Goal: Task Accomplishment & Management: Complete application form

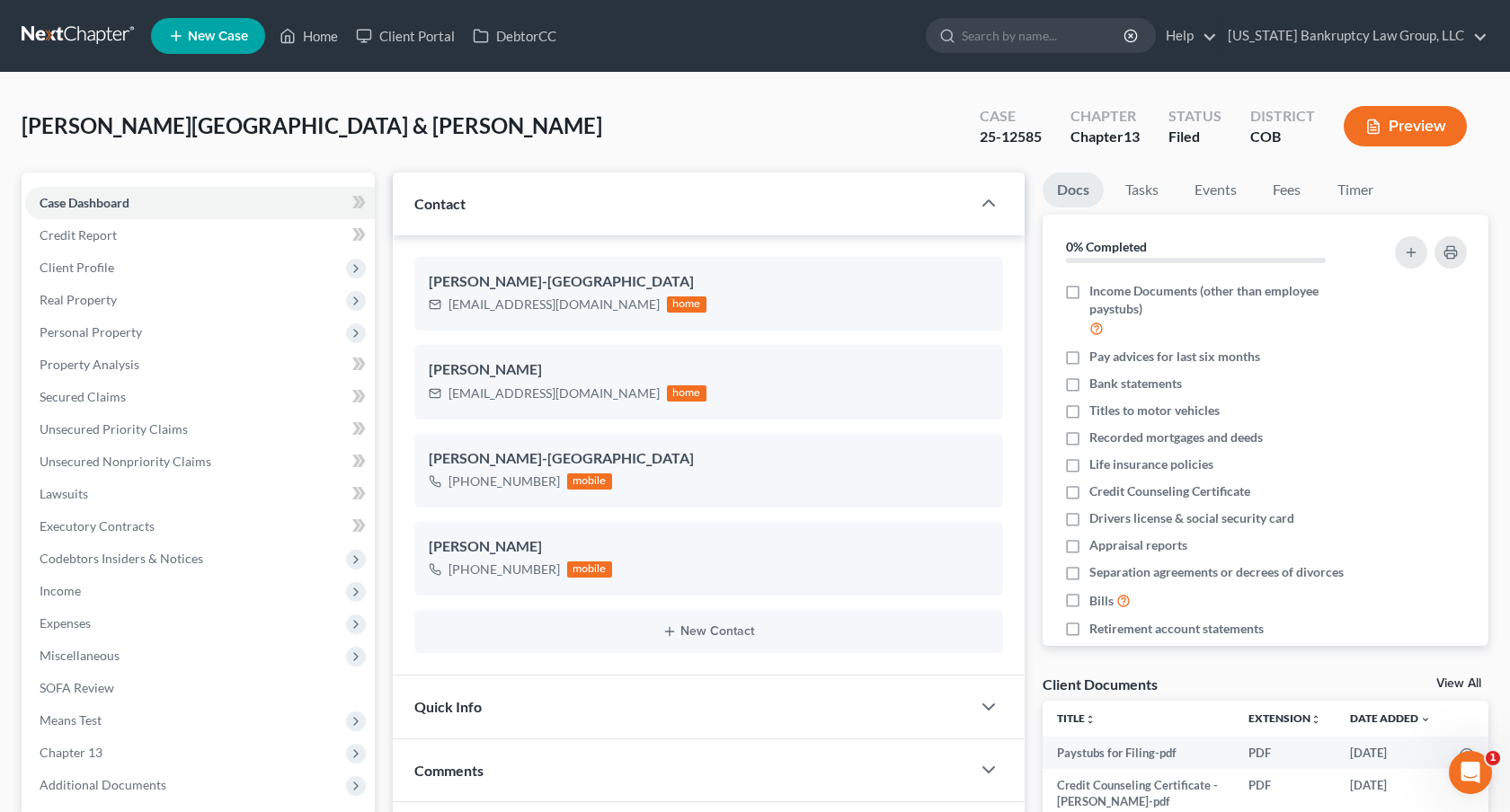
click at [93, 32] on link at bounding box center [79, 35] width 115 height 32
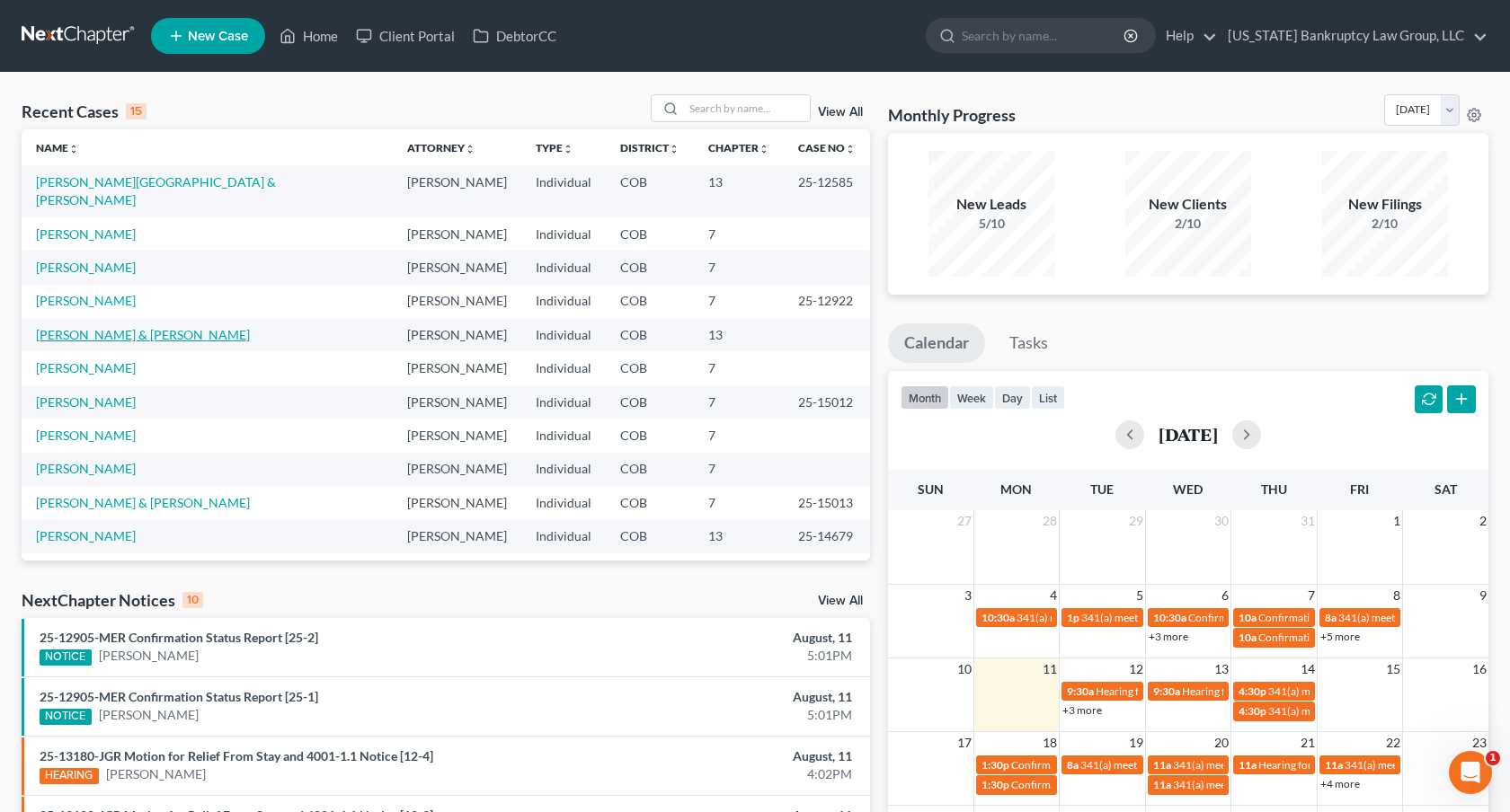
click at [134, 327] on link "Kinzly, Steven & Kayla" at bounding box center [143, 335] width 214 height 16
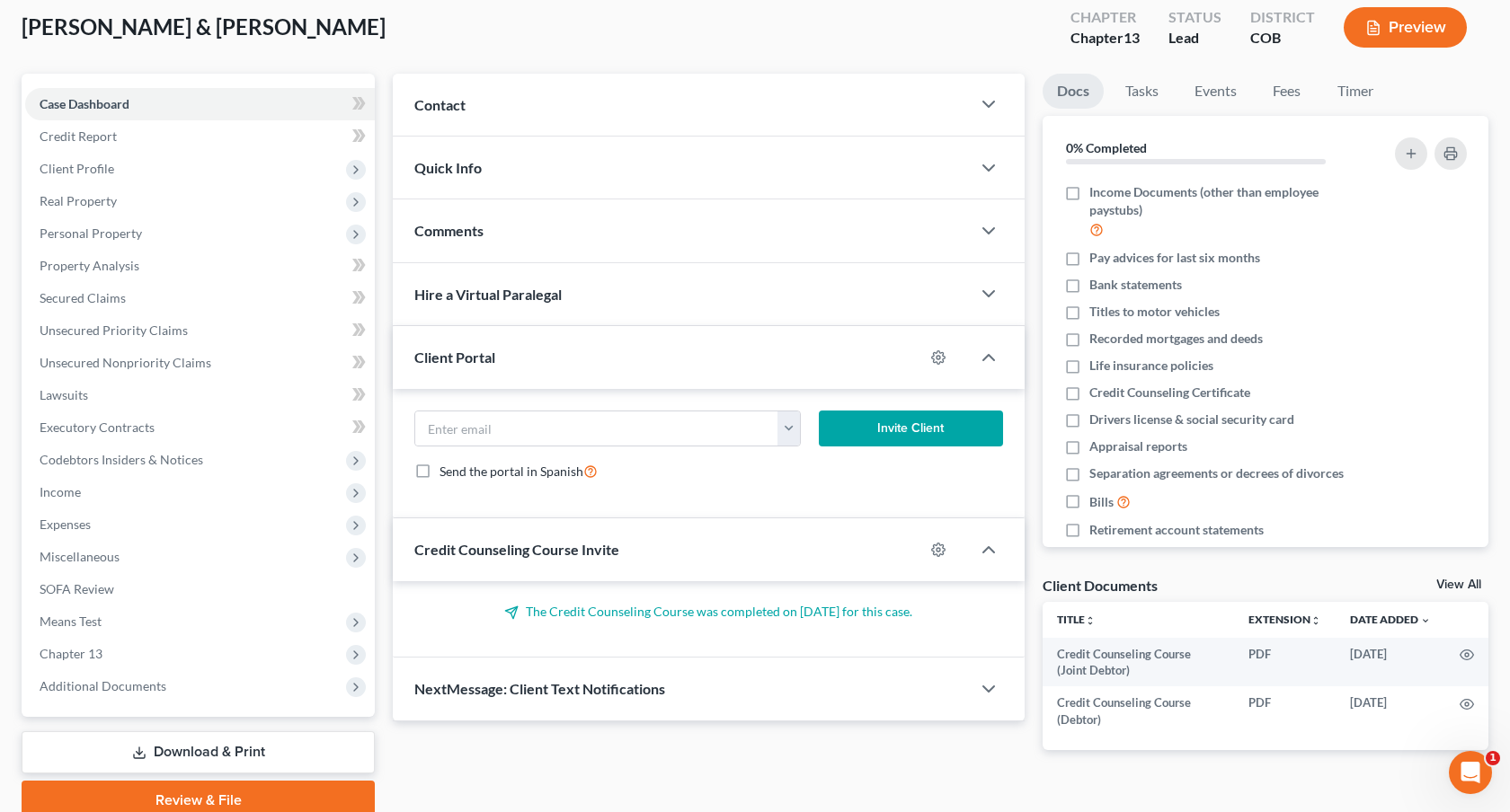
scroll to position [174, 0]
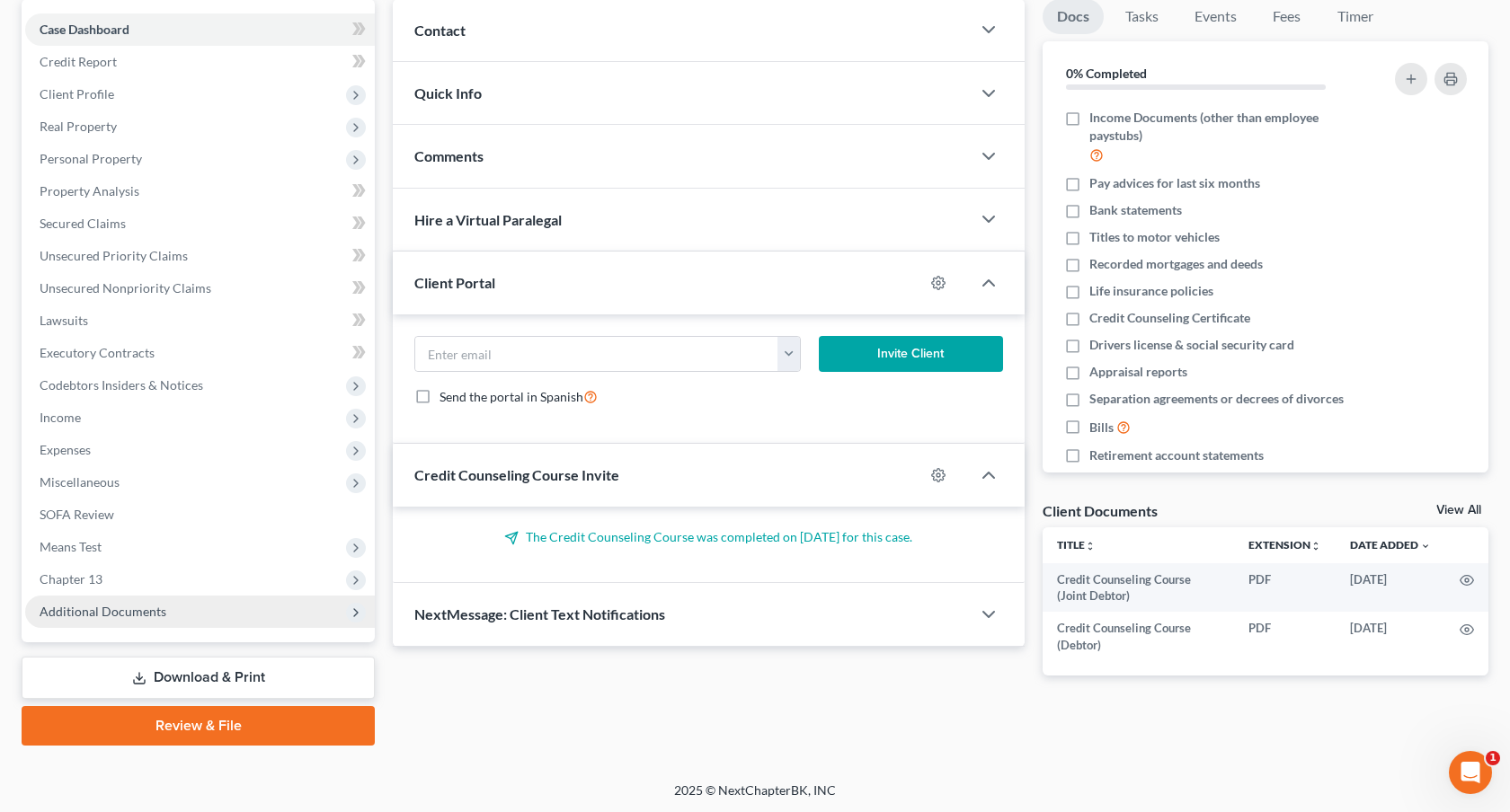
click at [148, 612] on span "Additional Documents" at bounding box center [103, 612] width 126 height 16
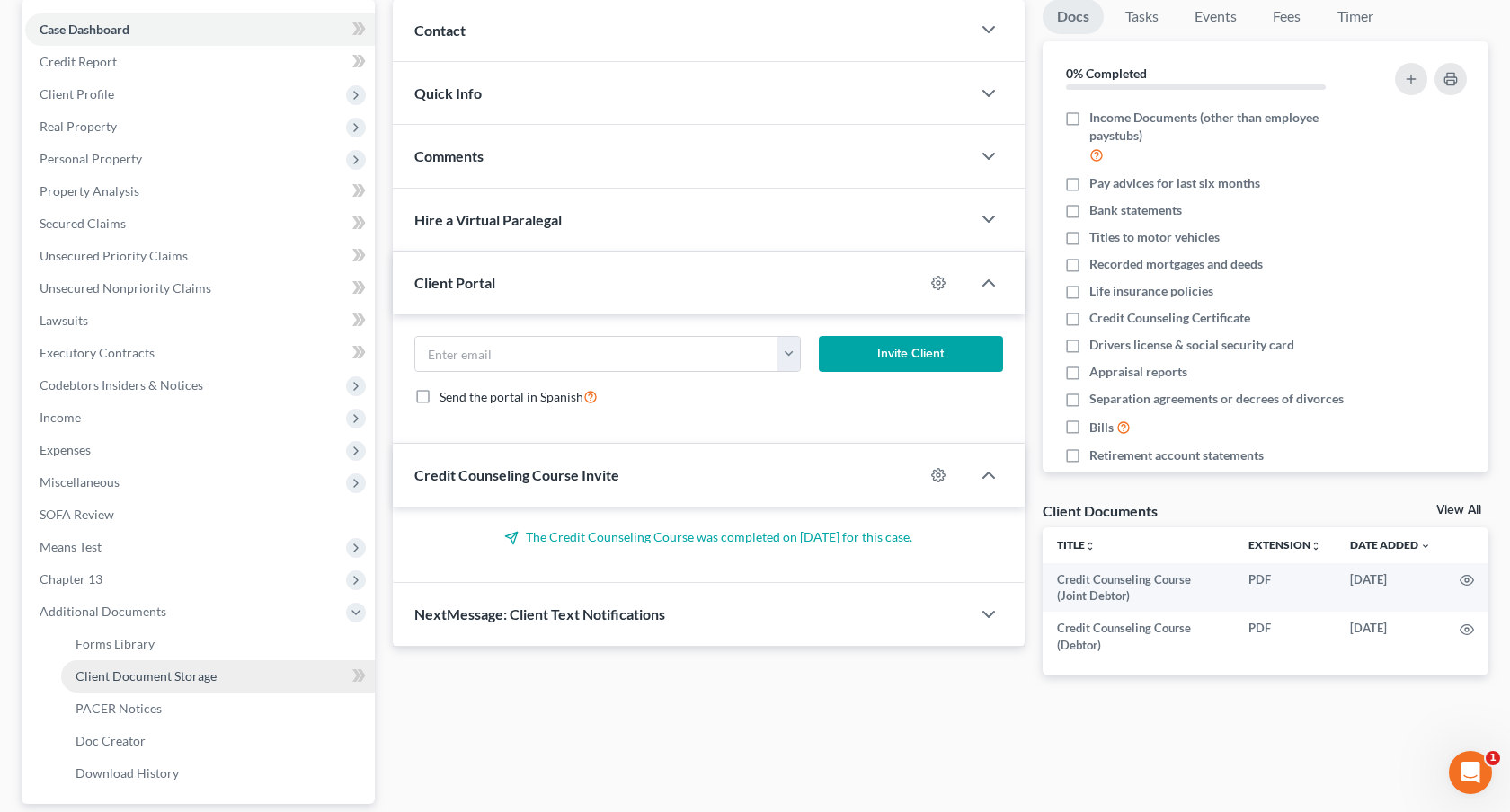
click at [226, 669] on link "Client Document Storage" at bounding box center [218, 676] width 314 height 32
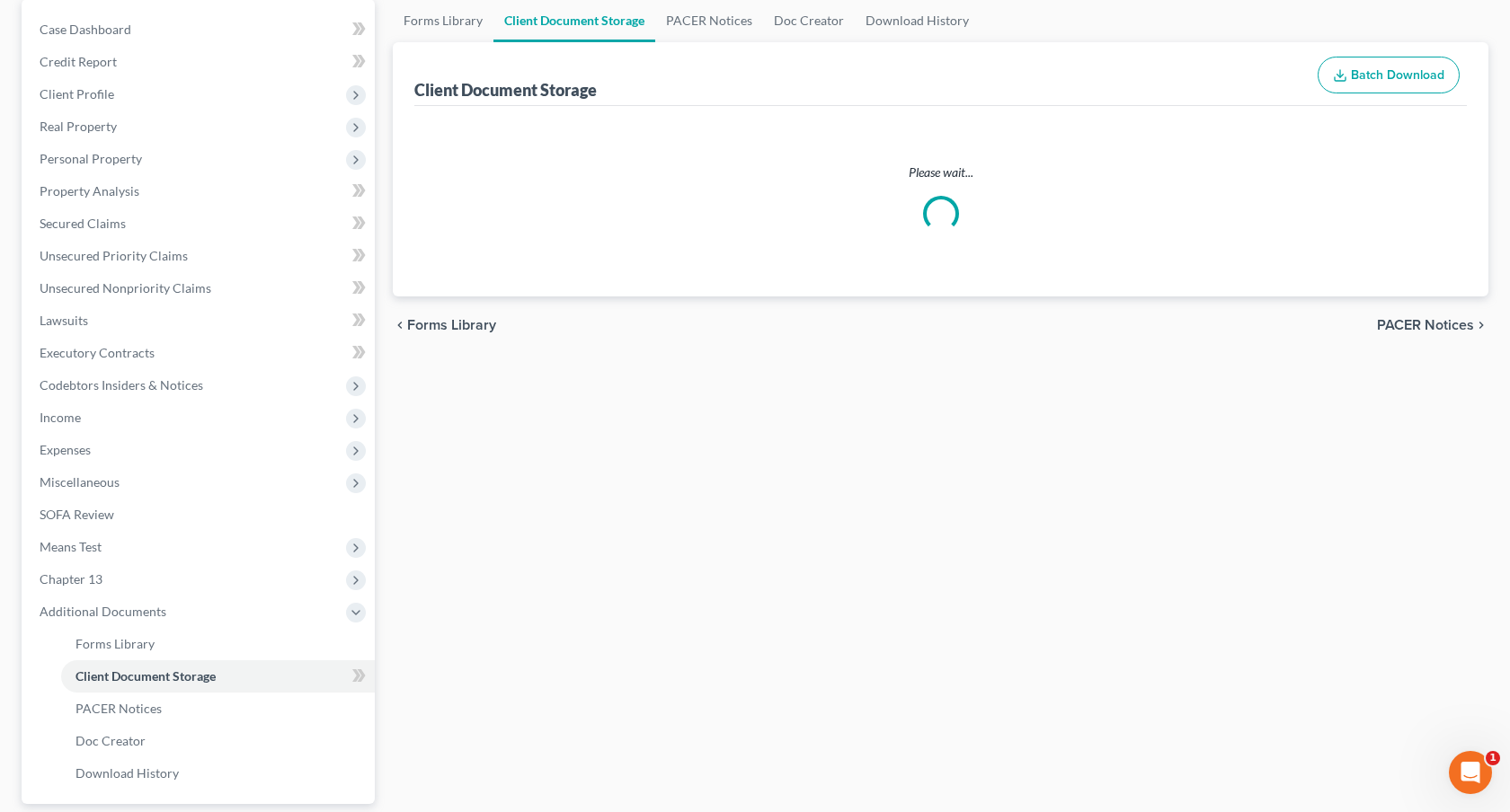
scroll to position [13, 0]
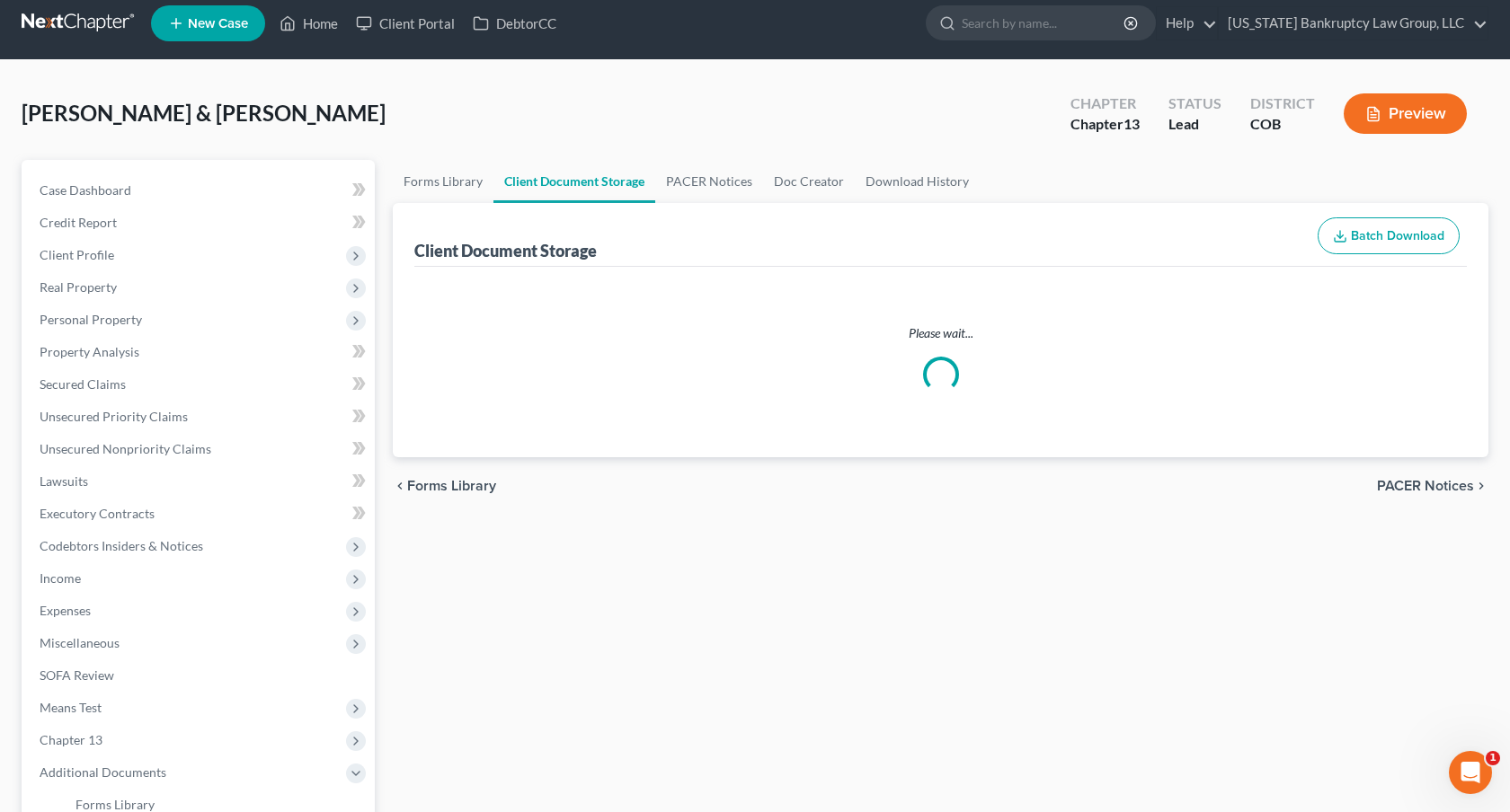
select select "5"
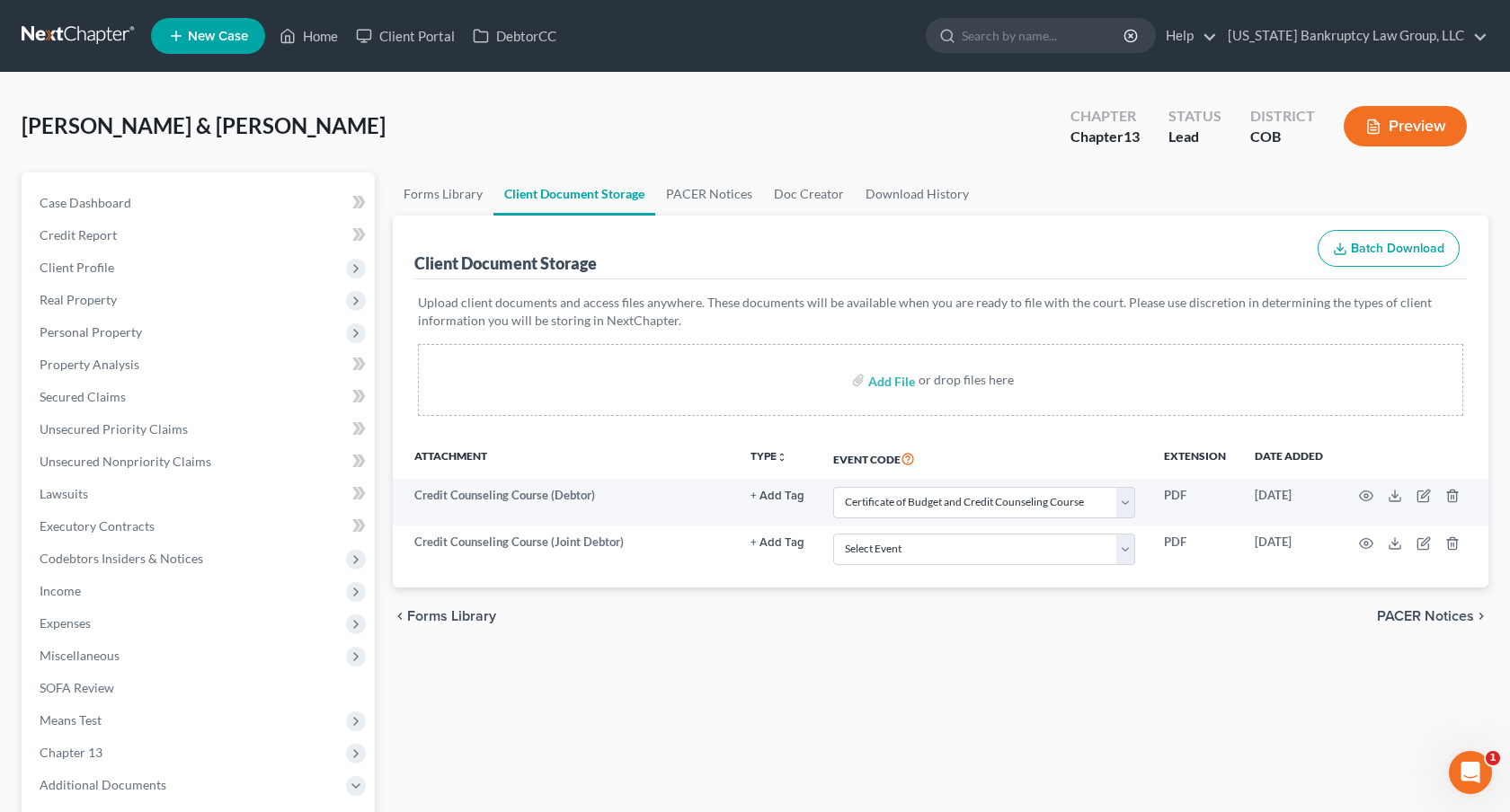
scroll to position [65, 0]
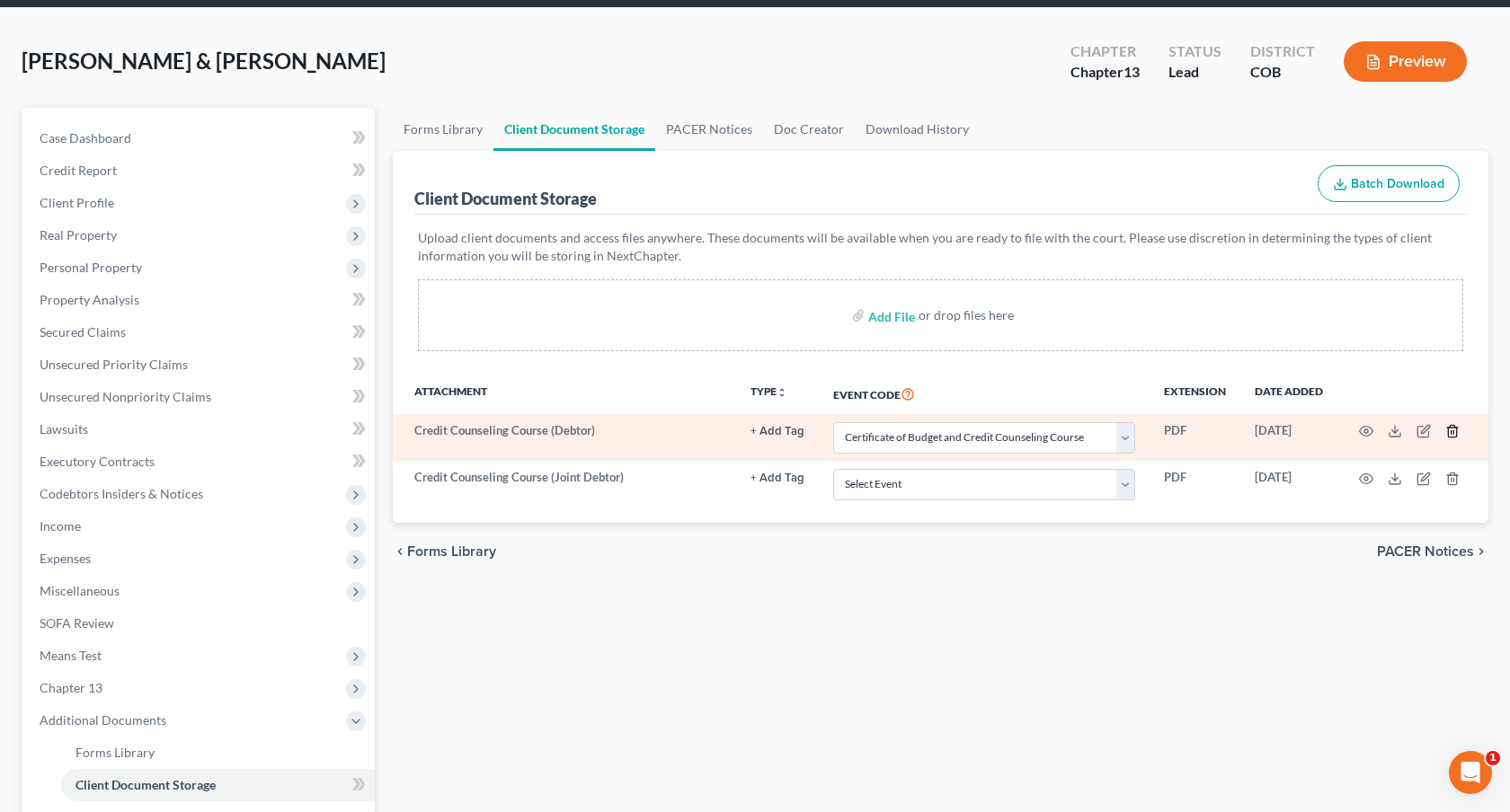
click at [1447, 429] on icon "button" at bounding box center [1453, 431] width 15 height 15
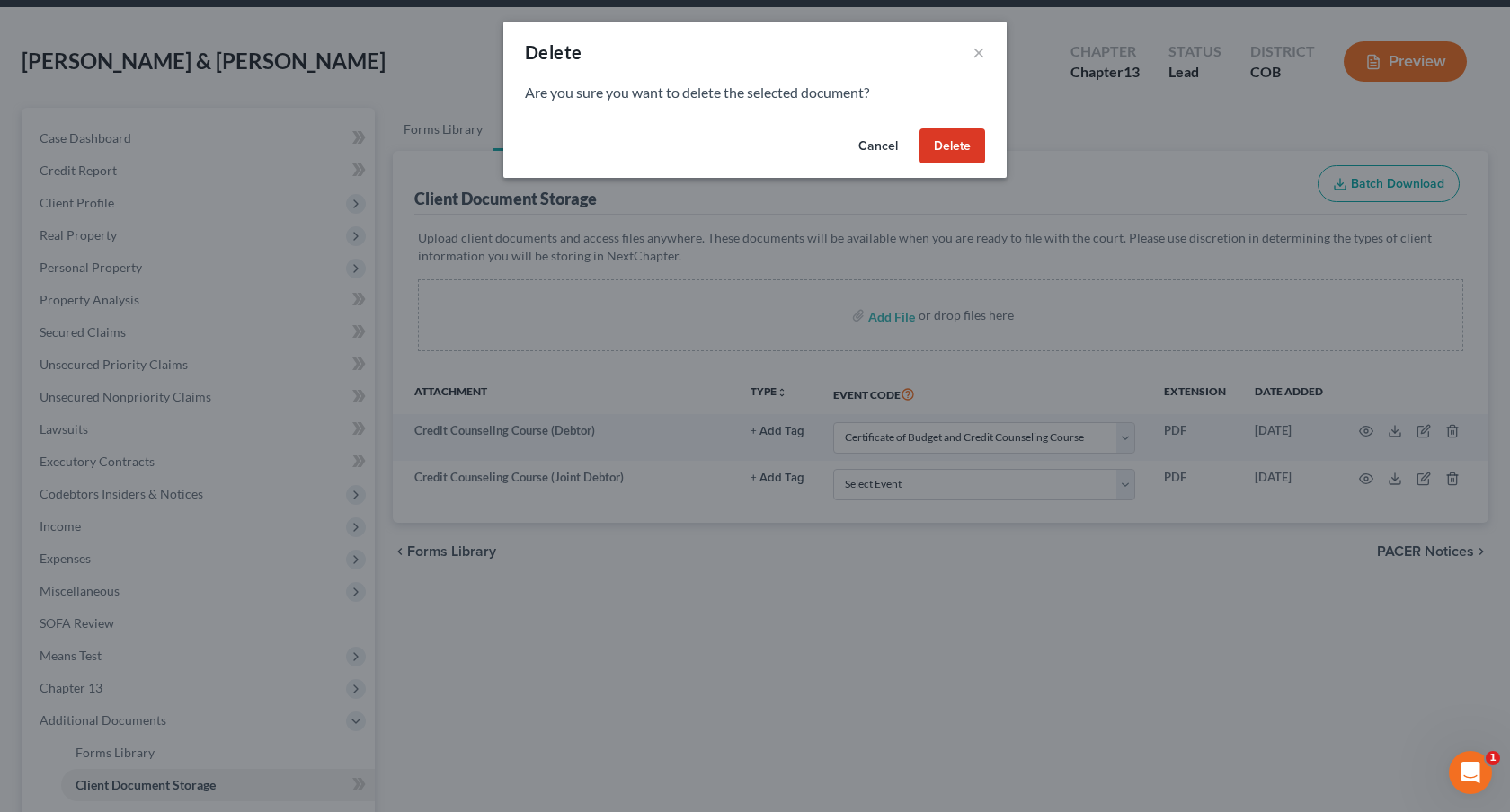
click at [963, 157] on button "Delete" at bounding box center [952, 146] width 66 height 36
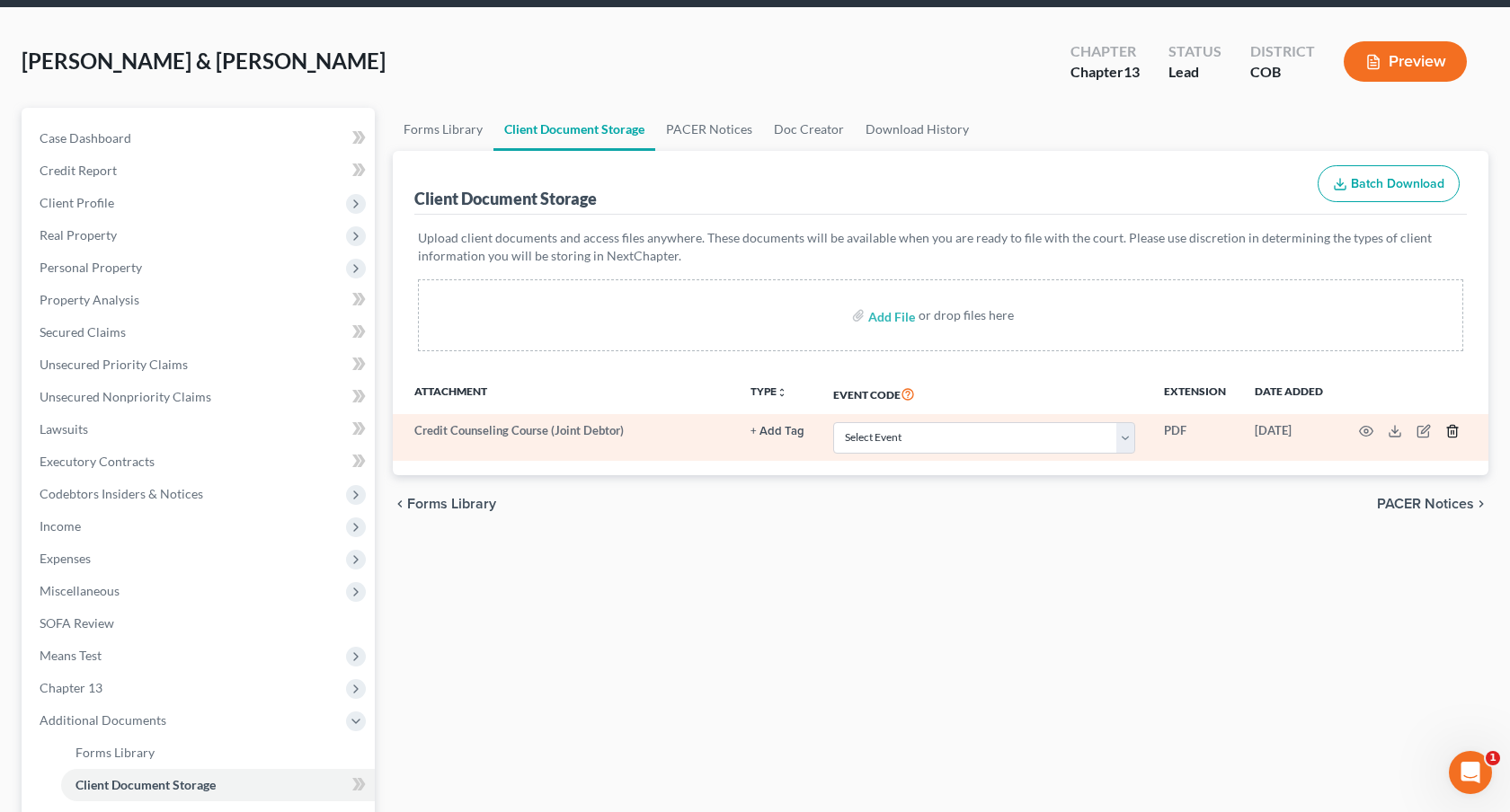
click at [1453, 432] on icon "button" at bounding box center [1453, 431] width 15 height 15
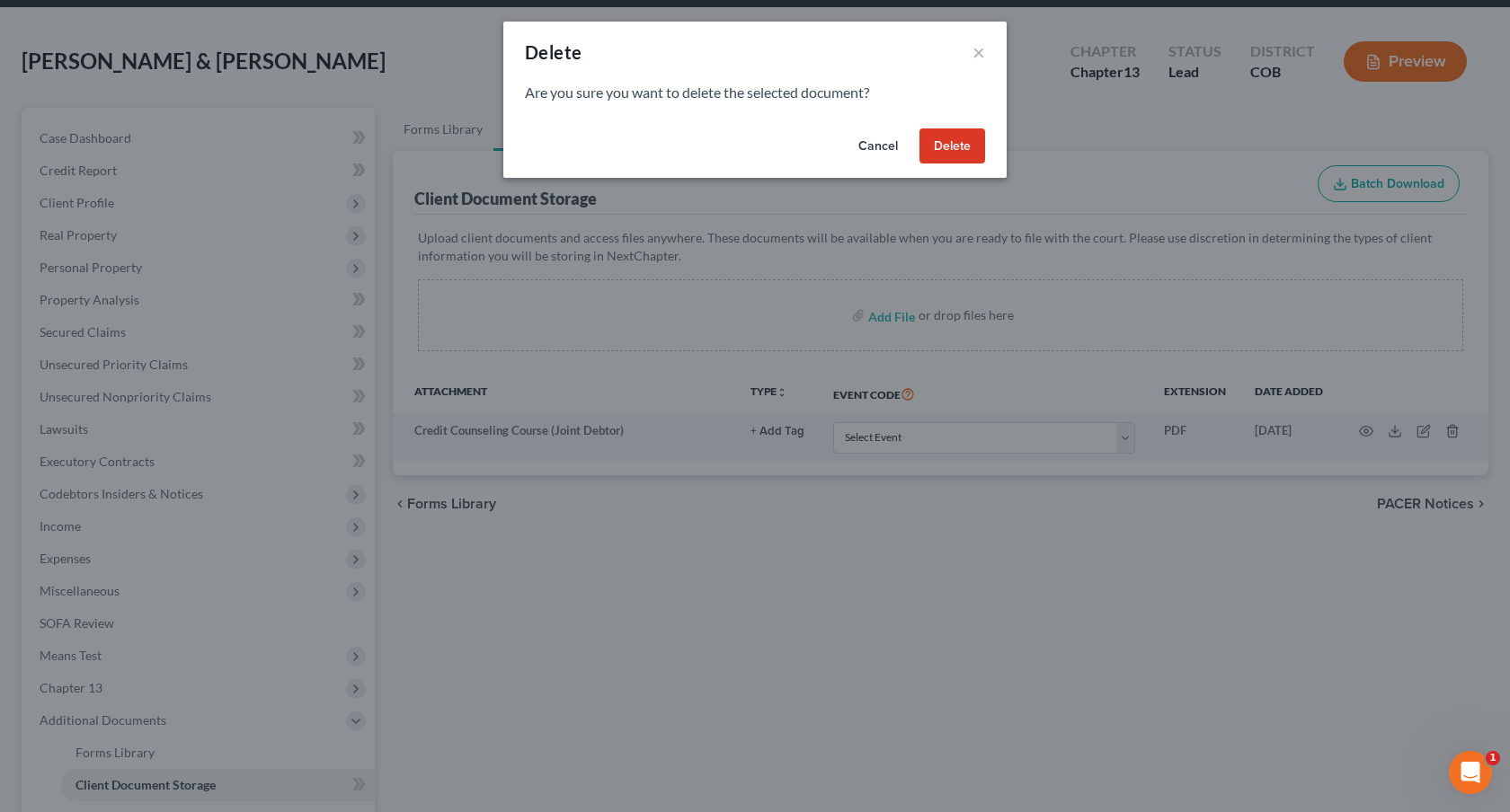
click at [956, 151] on button "Delete" at bounding box center [952, 146] width 66 height 36
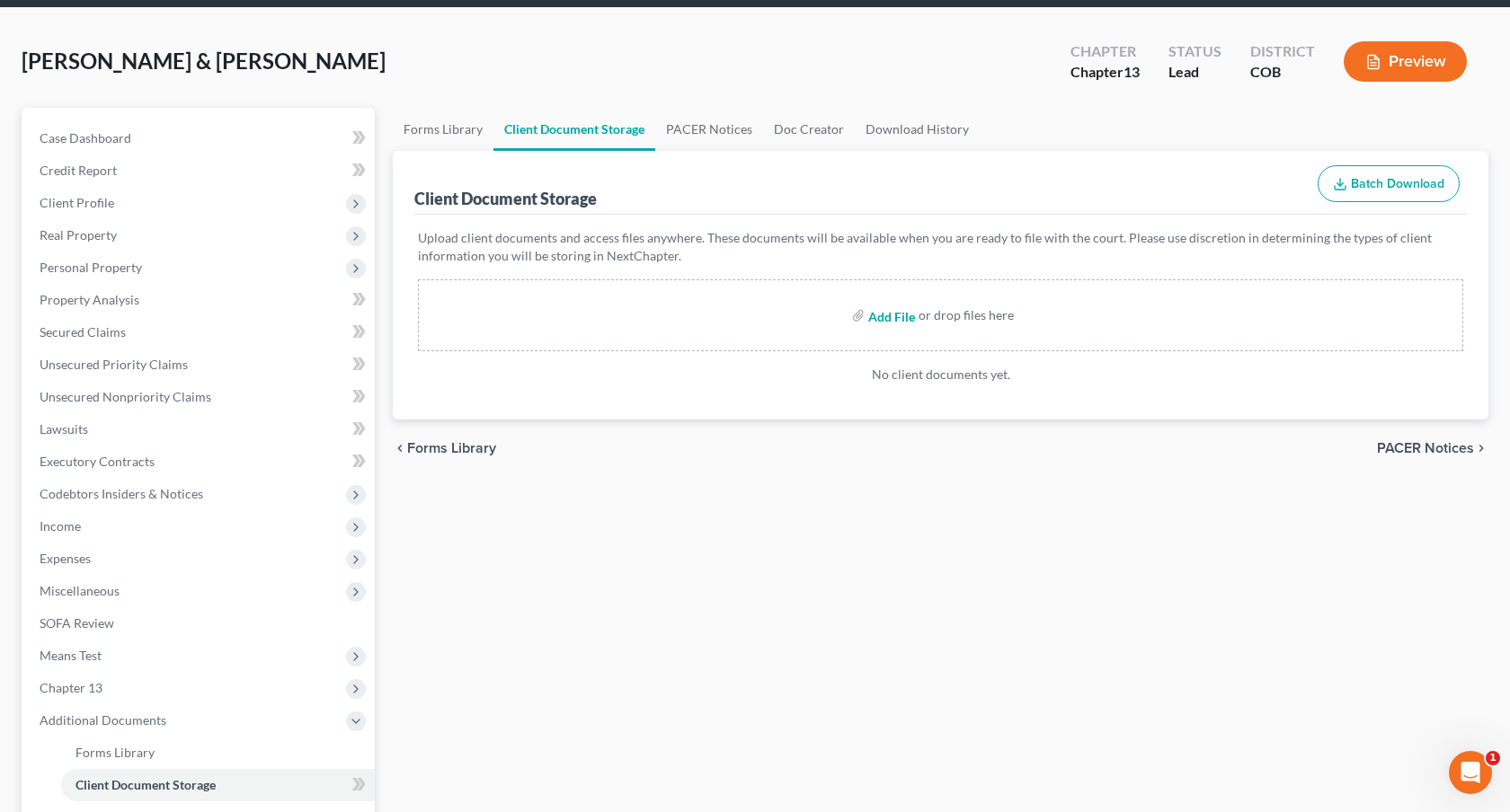
click at [893, 316] on input "file" at bounding box center [890, 315] width 43 height 32
type input "C:\fakepath\Chapter 13 Plan.pdf"
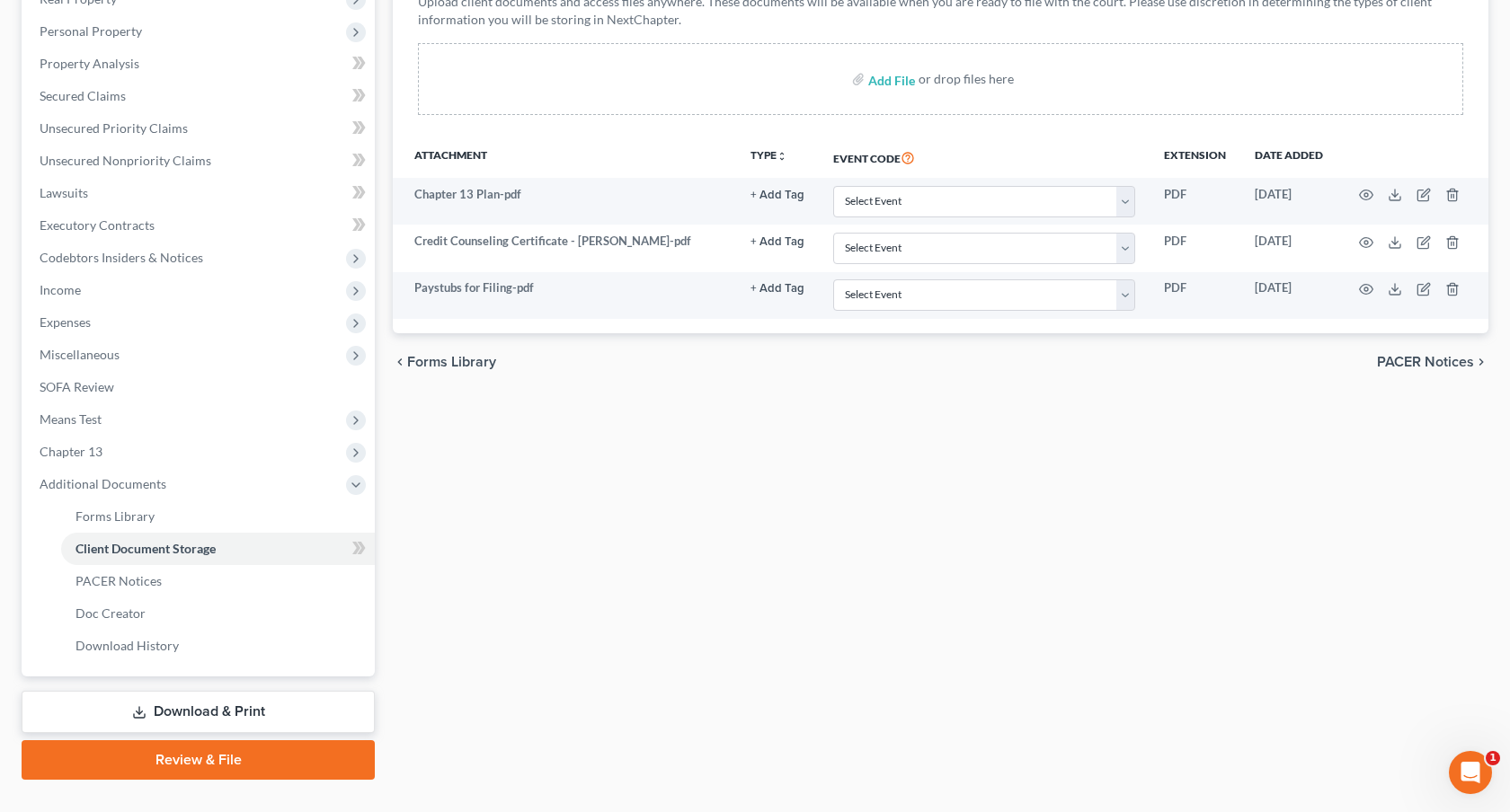
scroll to position [327, 0]
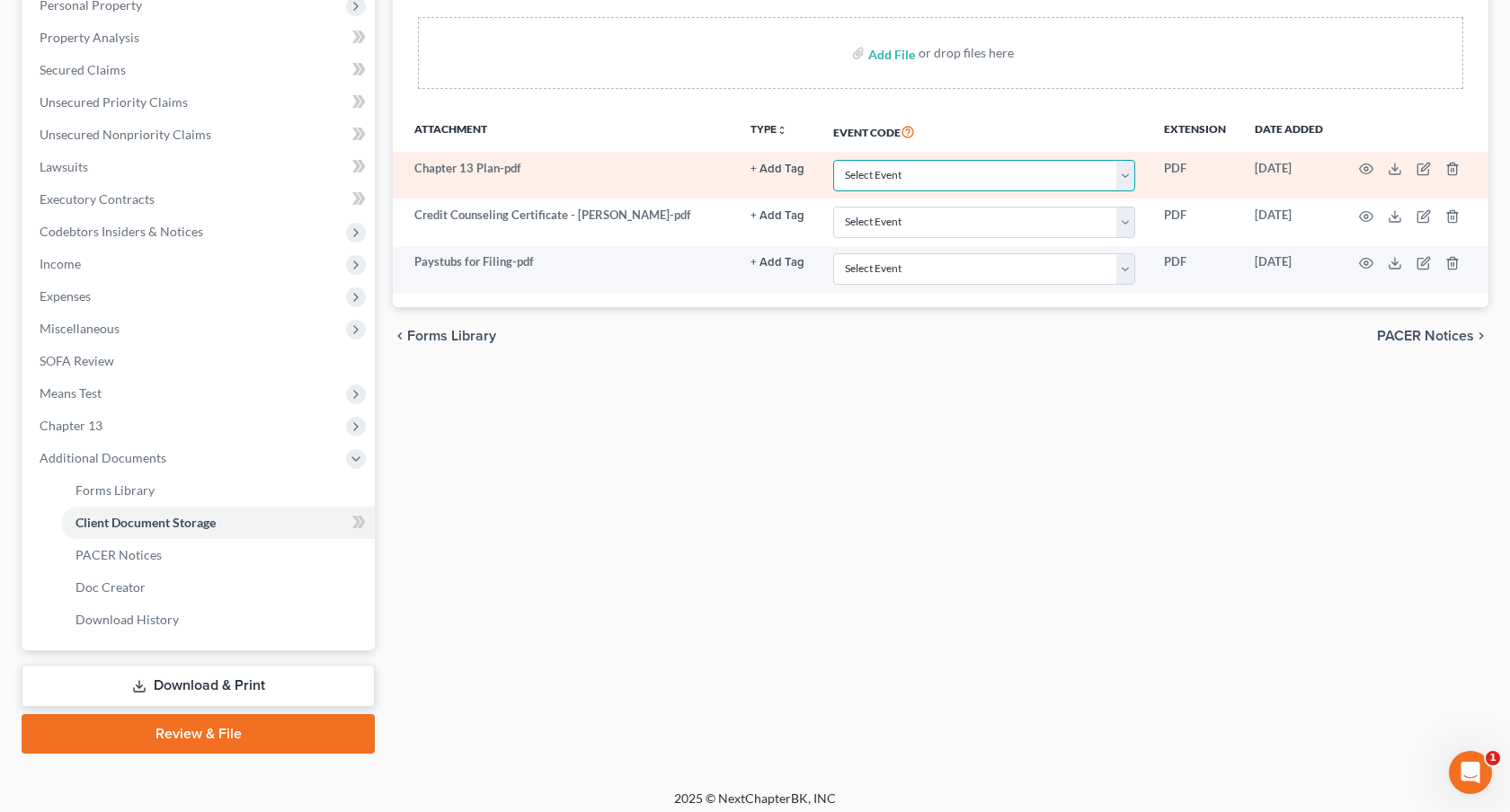
click at [1031, 173] on select "Select Event 1009-1.1 Notice of Amendments 20 Largest Unsecured Creditors Amend…" at bounding box center [984, 176] width 302 height 31
select select "12"
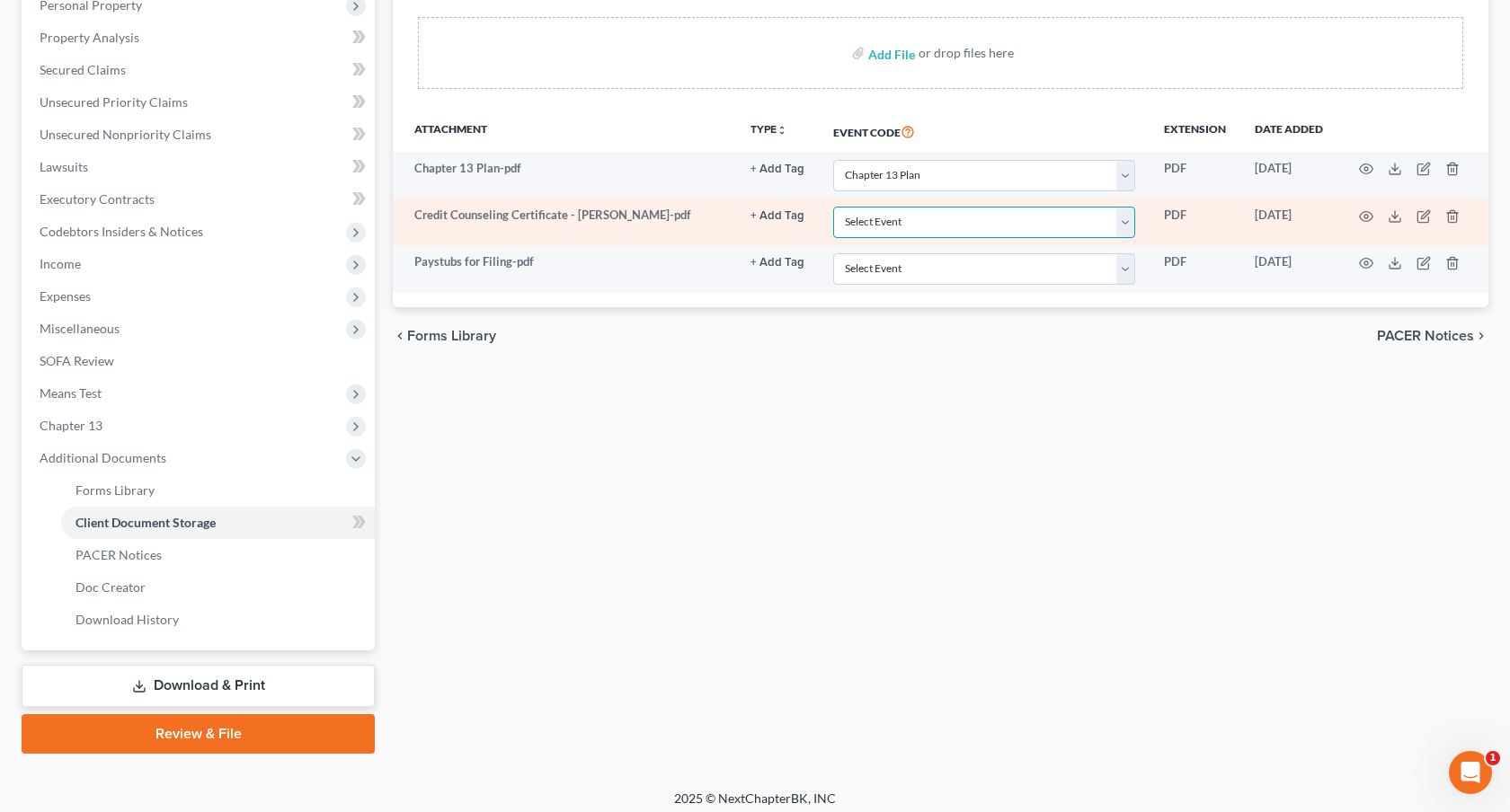
click at [945, 225] on select "Select Event 1009-1.1 Notice of Amendments 20 Largest Unsecured Creditors Amend…" at bounding box center [984, 222] width 302 height 31
select select "5"
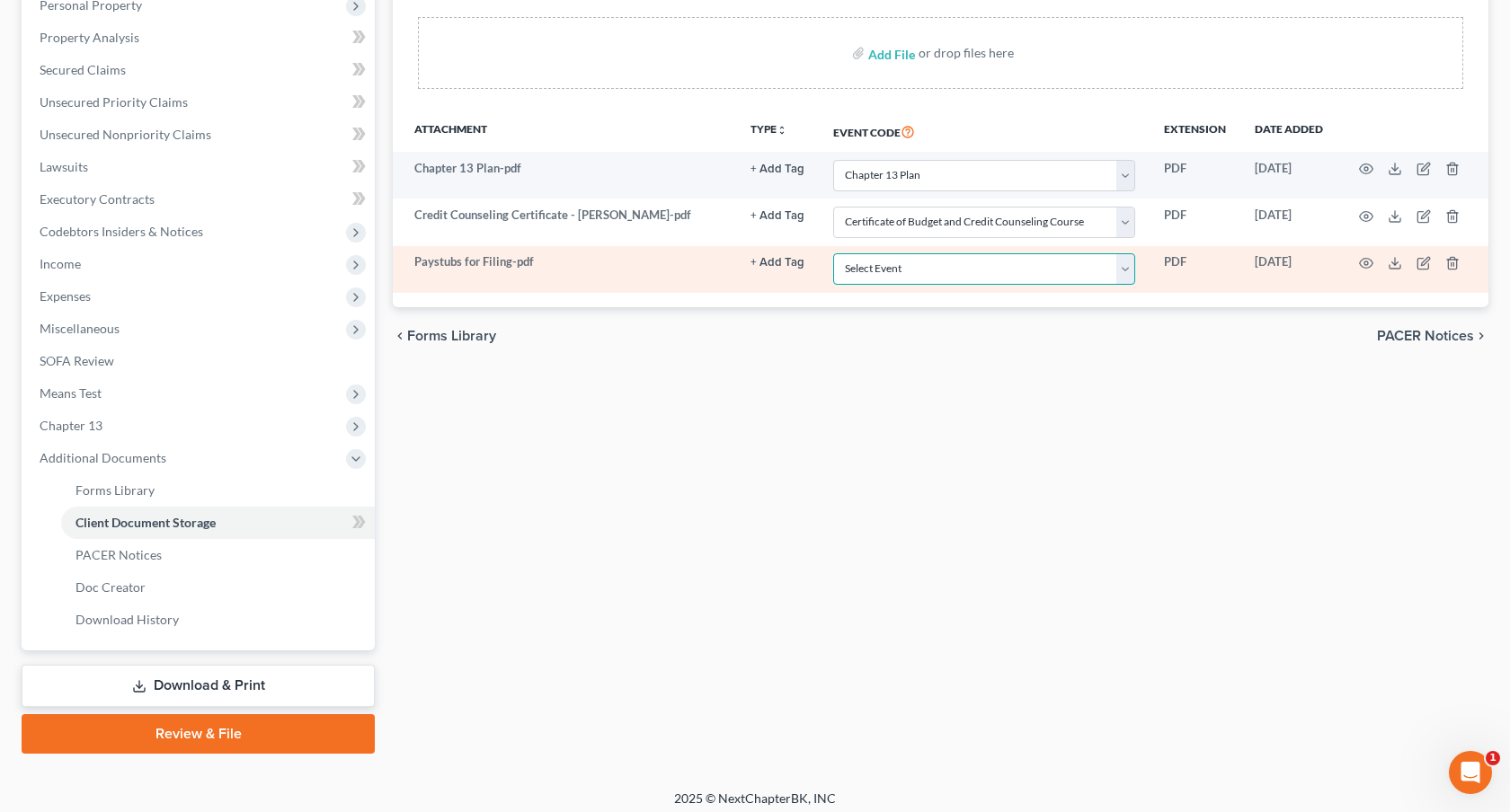
click at [954, 271] on select "Select Event 1009-1.1 Notice of Amendments 20 Largest Unsecured Creditors Amend…" at bounding box center [984, 269] width 302 height 31
select select "28"
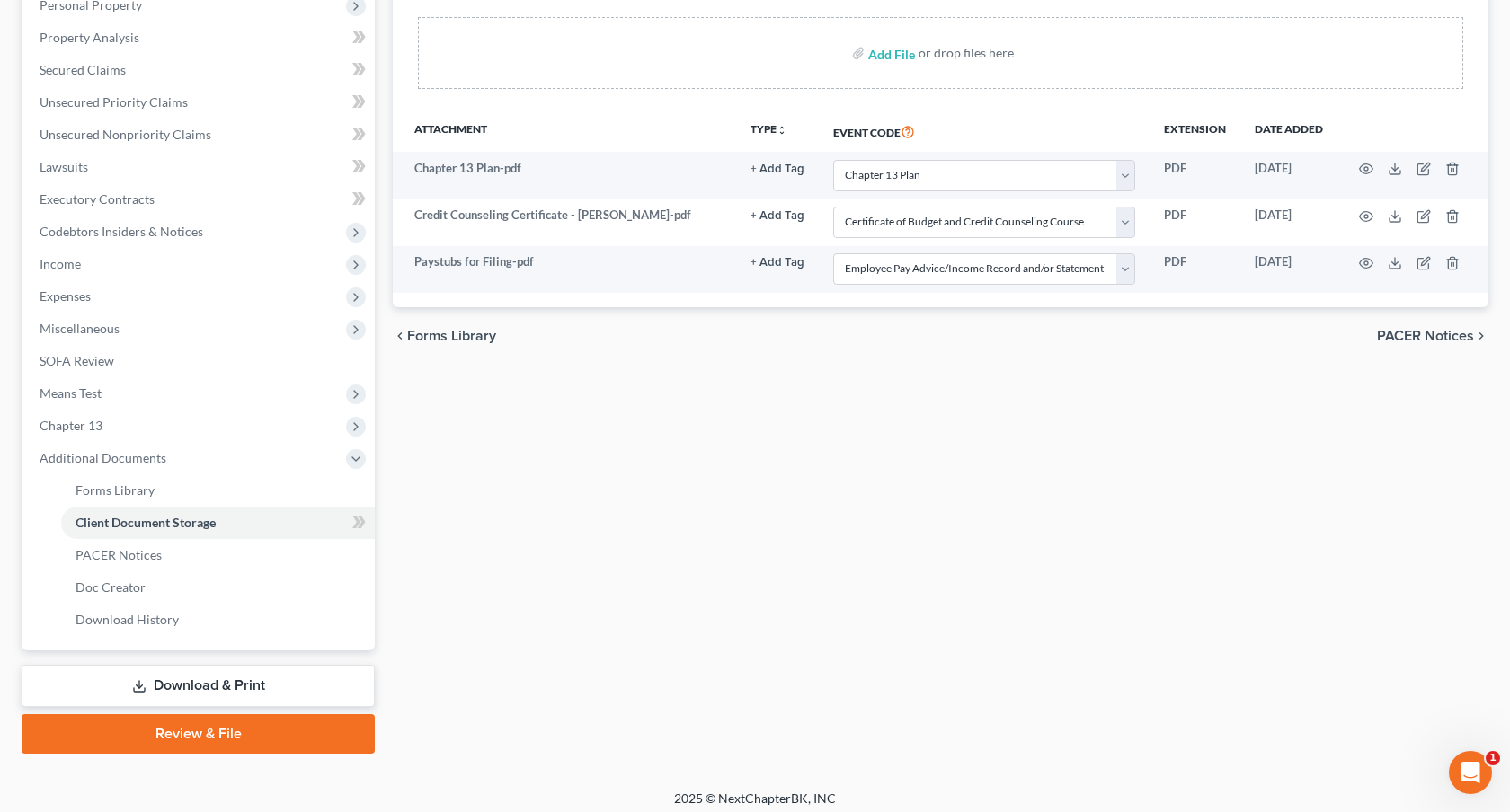
click at [211, 670] on link "Download & Print" at bounding box center [198, 686] width 354 height 42
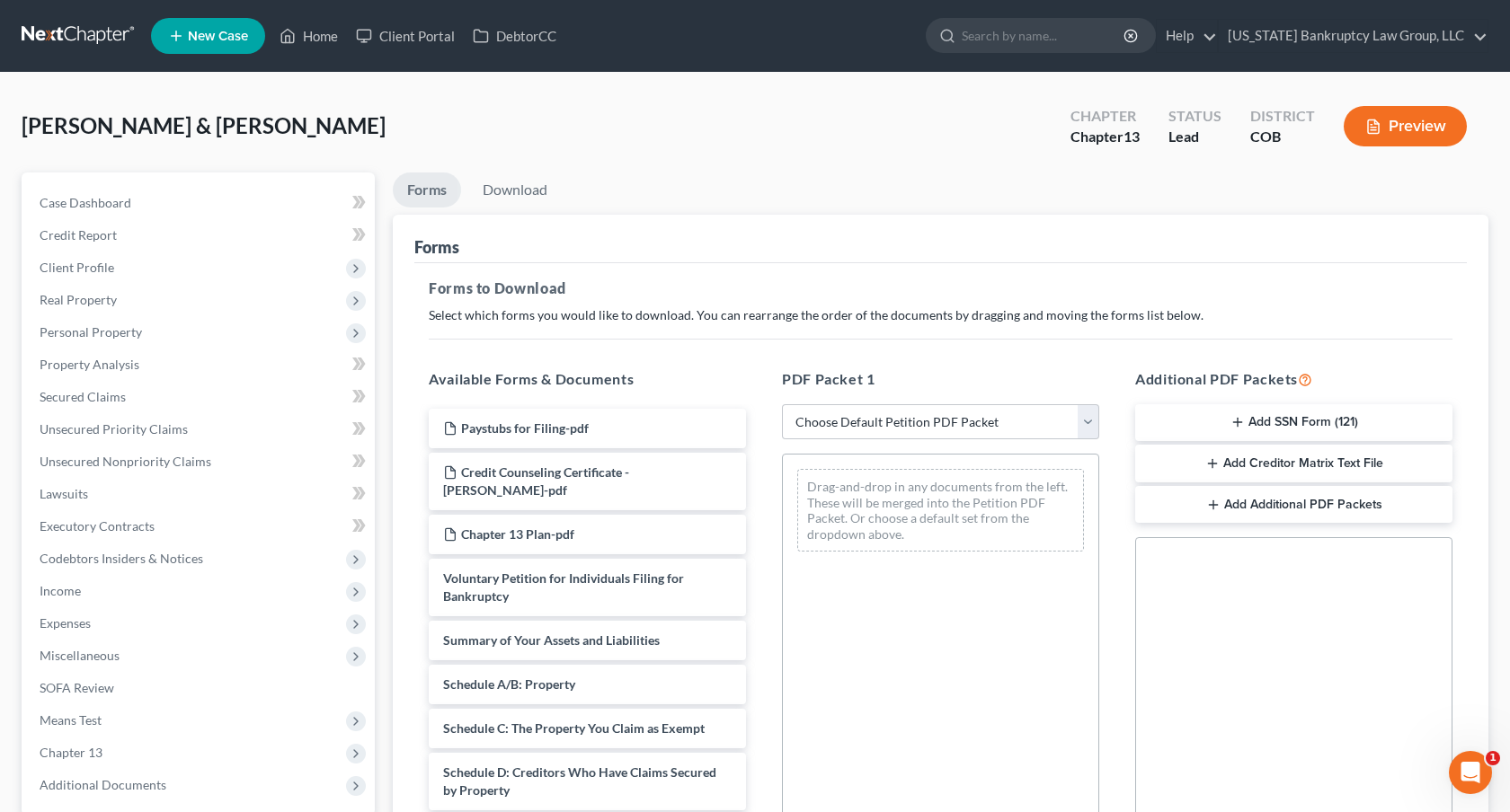
click at [1238, 430] on button "Add SSN Form (121)" at bounding box center [1293, 423] width 318 height 38
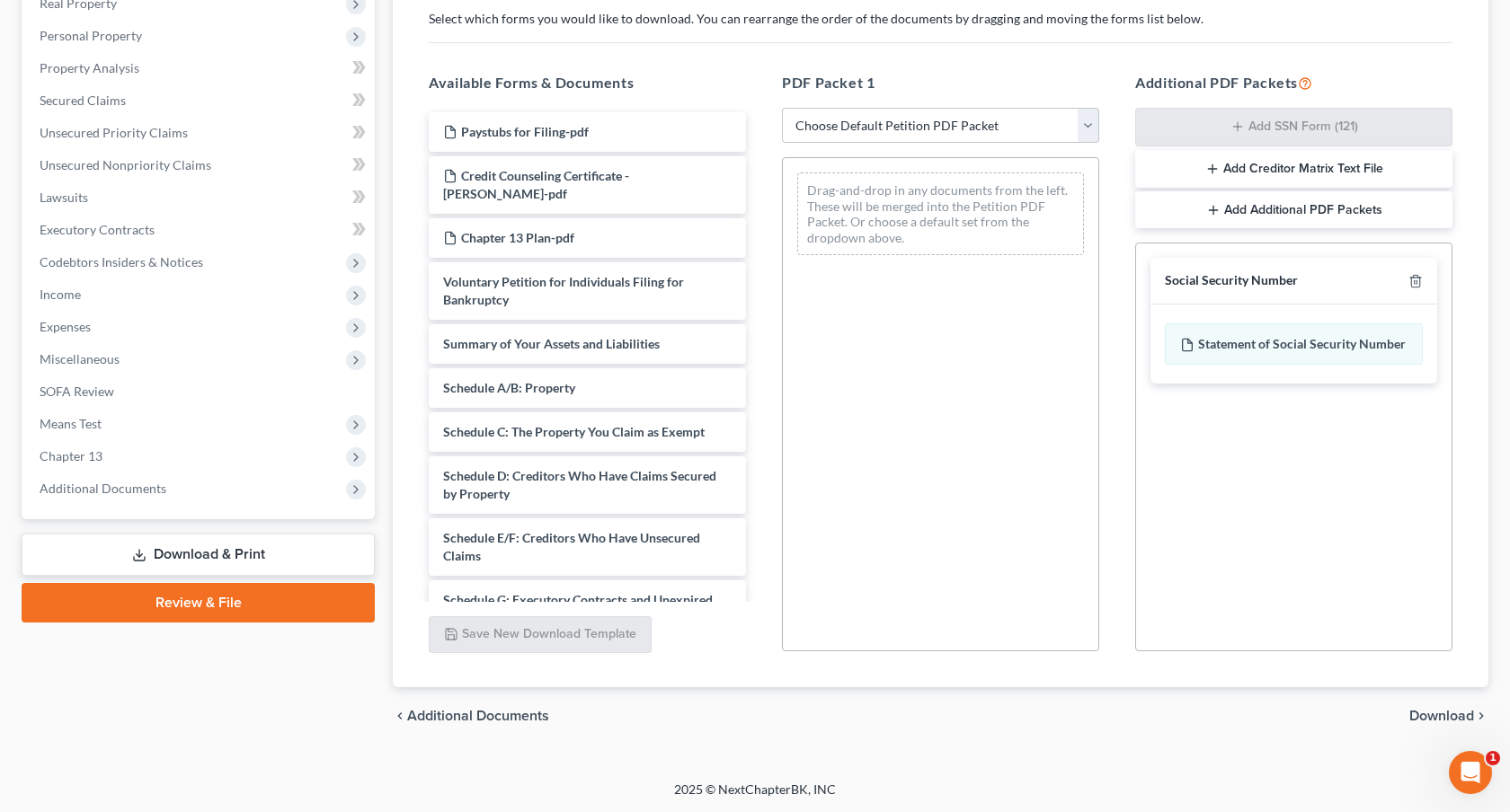
click at [1421, 716] on span "Download" at bounding box center [1442, 716] width 65 height 15
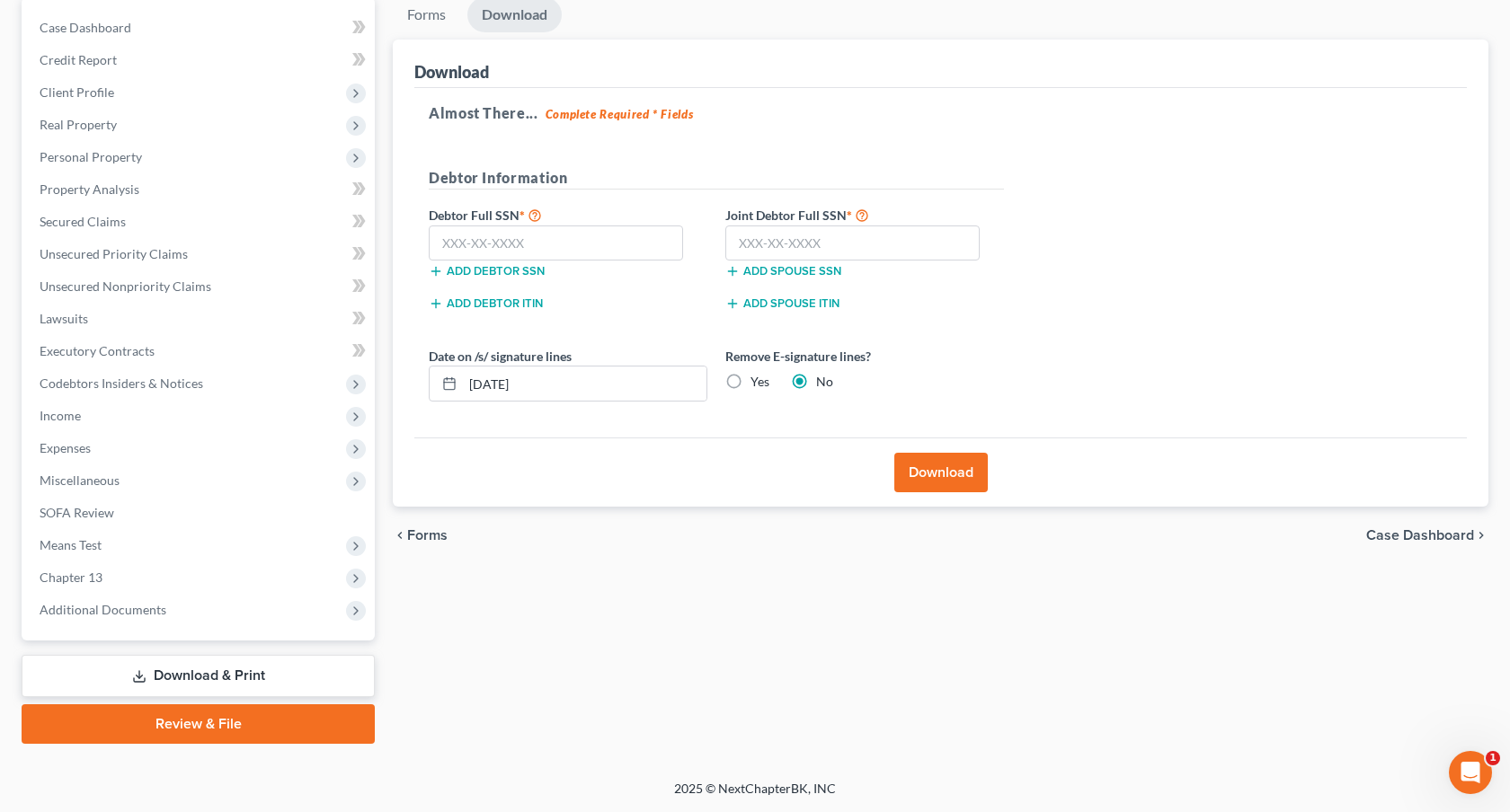
scroll to position [174, 0]
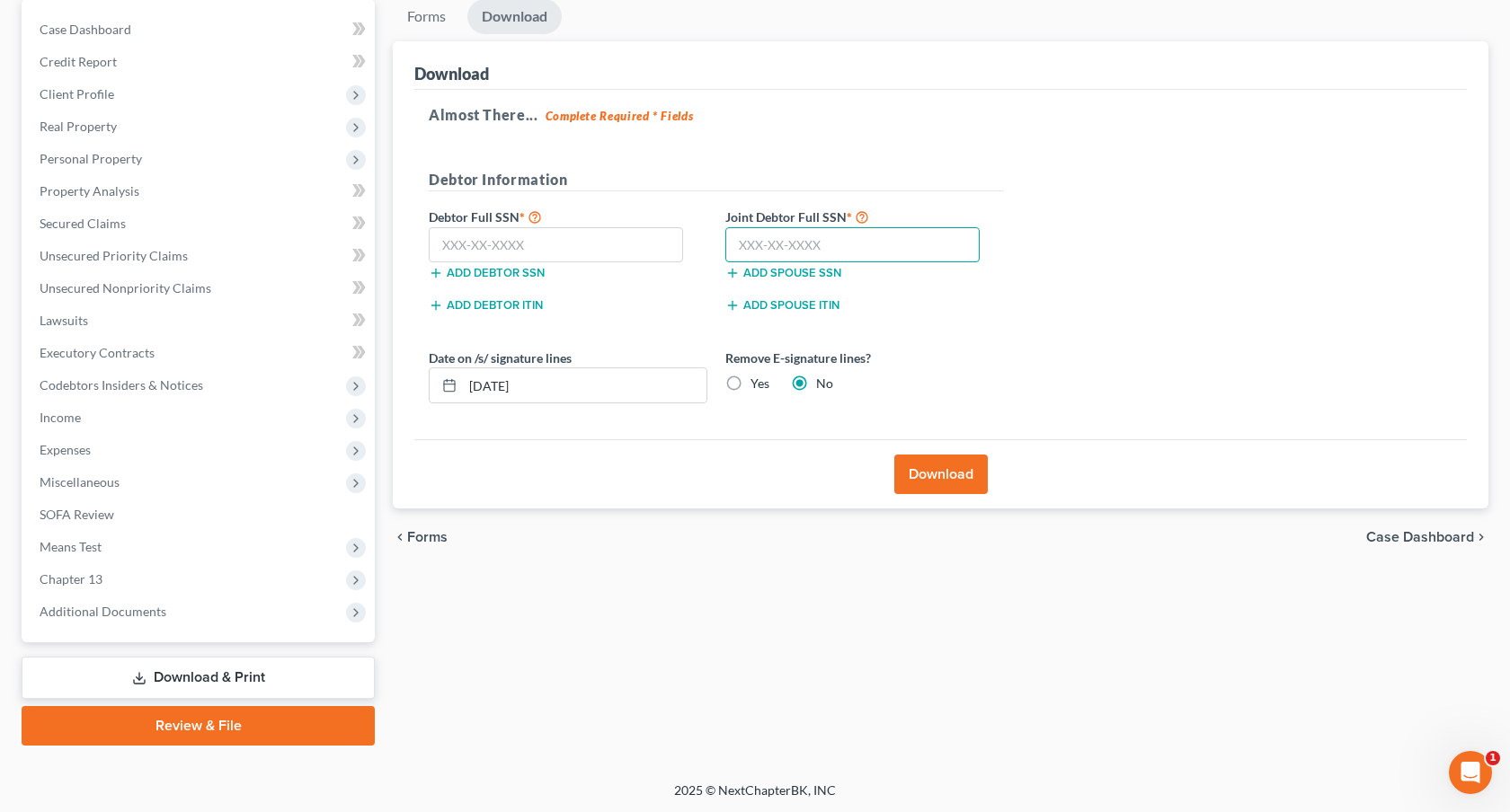
click at [832, 230] on input "text" at bounding box center [853, 245] width 255 height 36
click at [808, 249] on input "text" at bounding box center [853, 245] width 255 height 36
type input "521-77-3410"
click at [576, 250] on input "text" at bounding box center [556, 245] width 255 height 36
click at [553, 249] on input "text" at bounding box center [556, 245] width 255 height 36
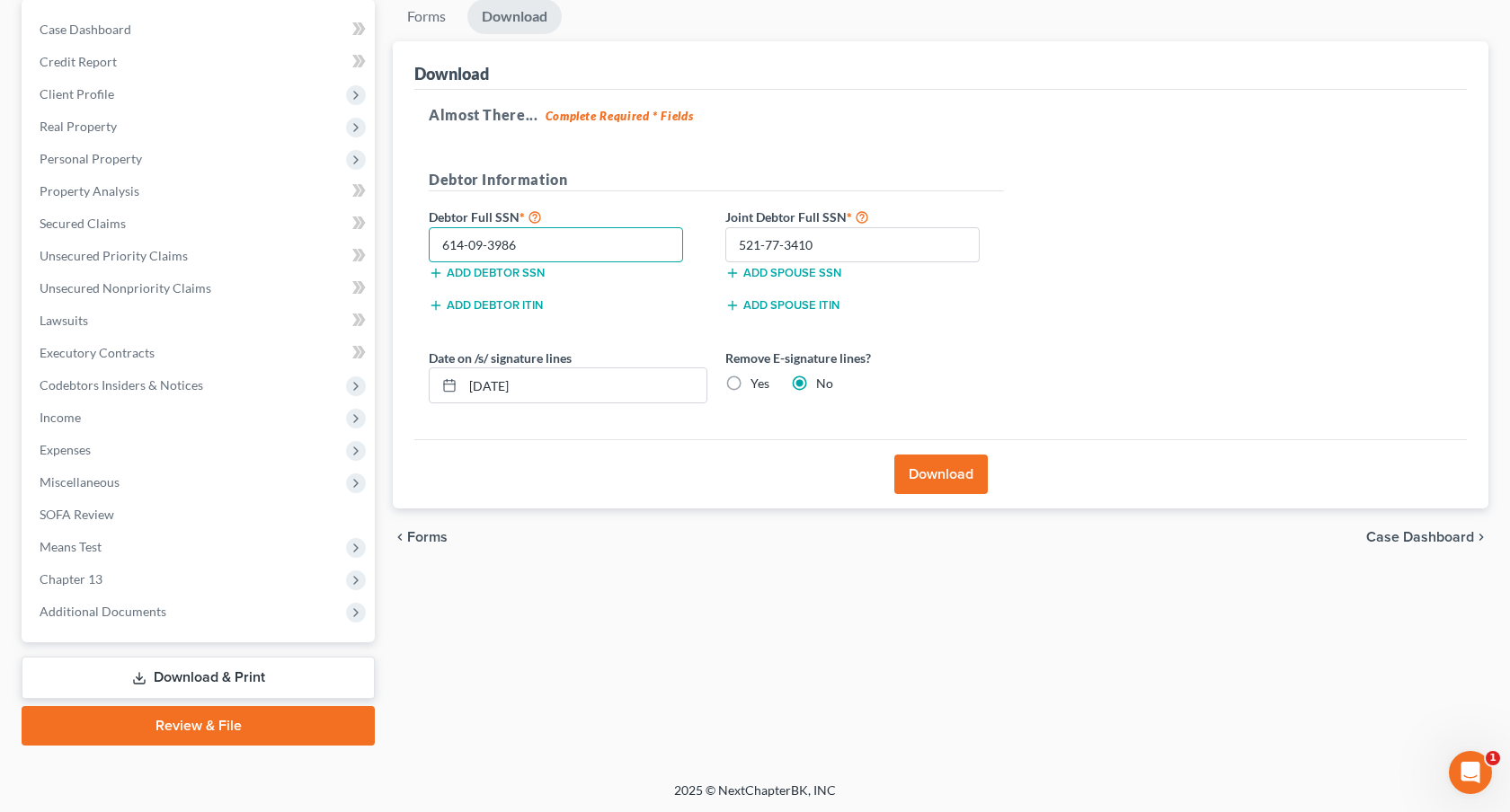
type input "614-09-3986"
click at [931, 462] on button "Download" at bounding box center [942, 474] width 93 height 40
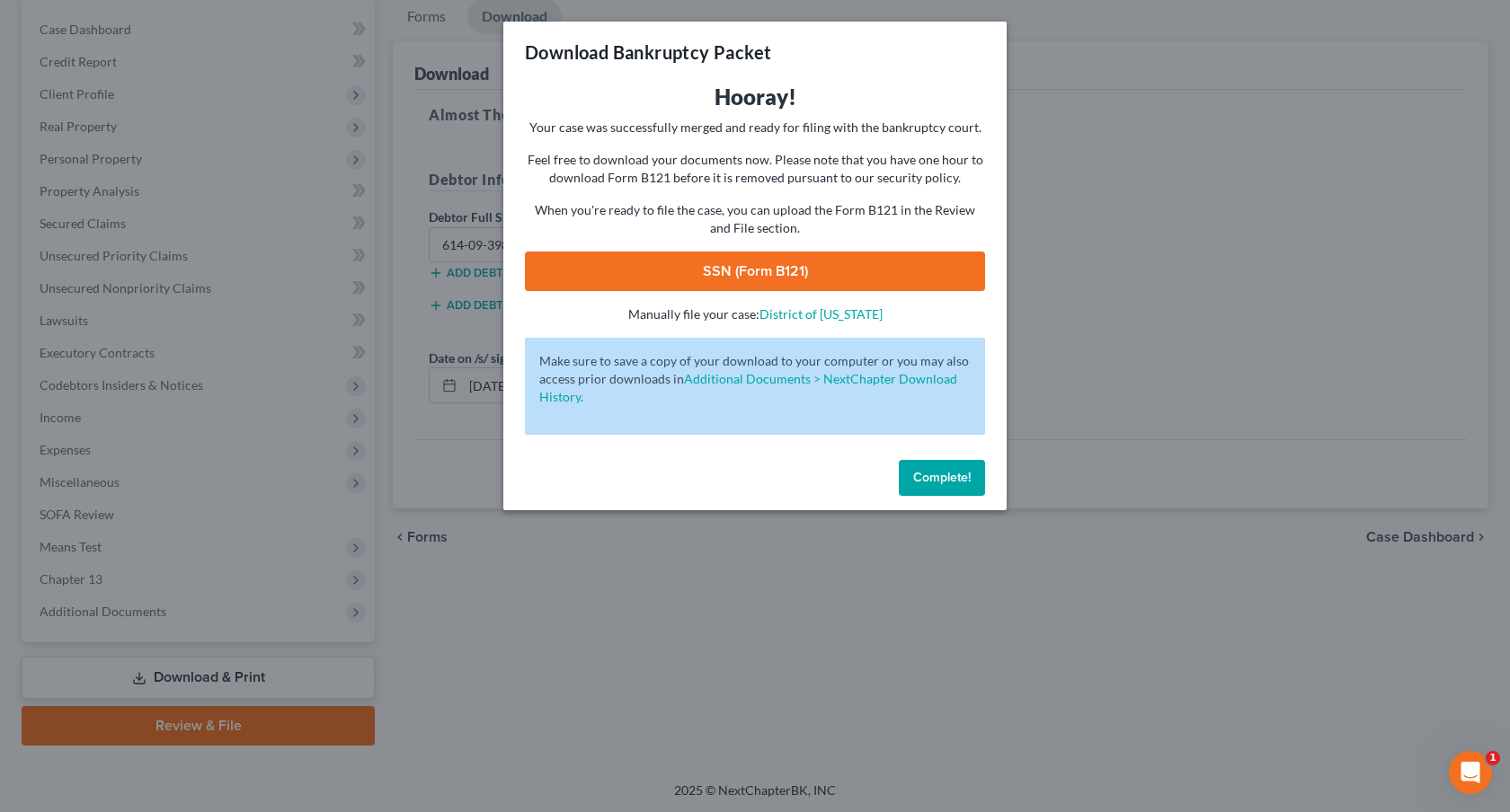
click at [829, 266] on link "SSN (Form B121)" at bounding box center [755, 271] width 461 height 40
click at [946, 480] on span "Complete!" at bounding box center [942, 478] width 57 height 16
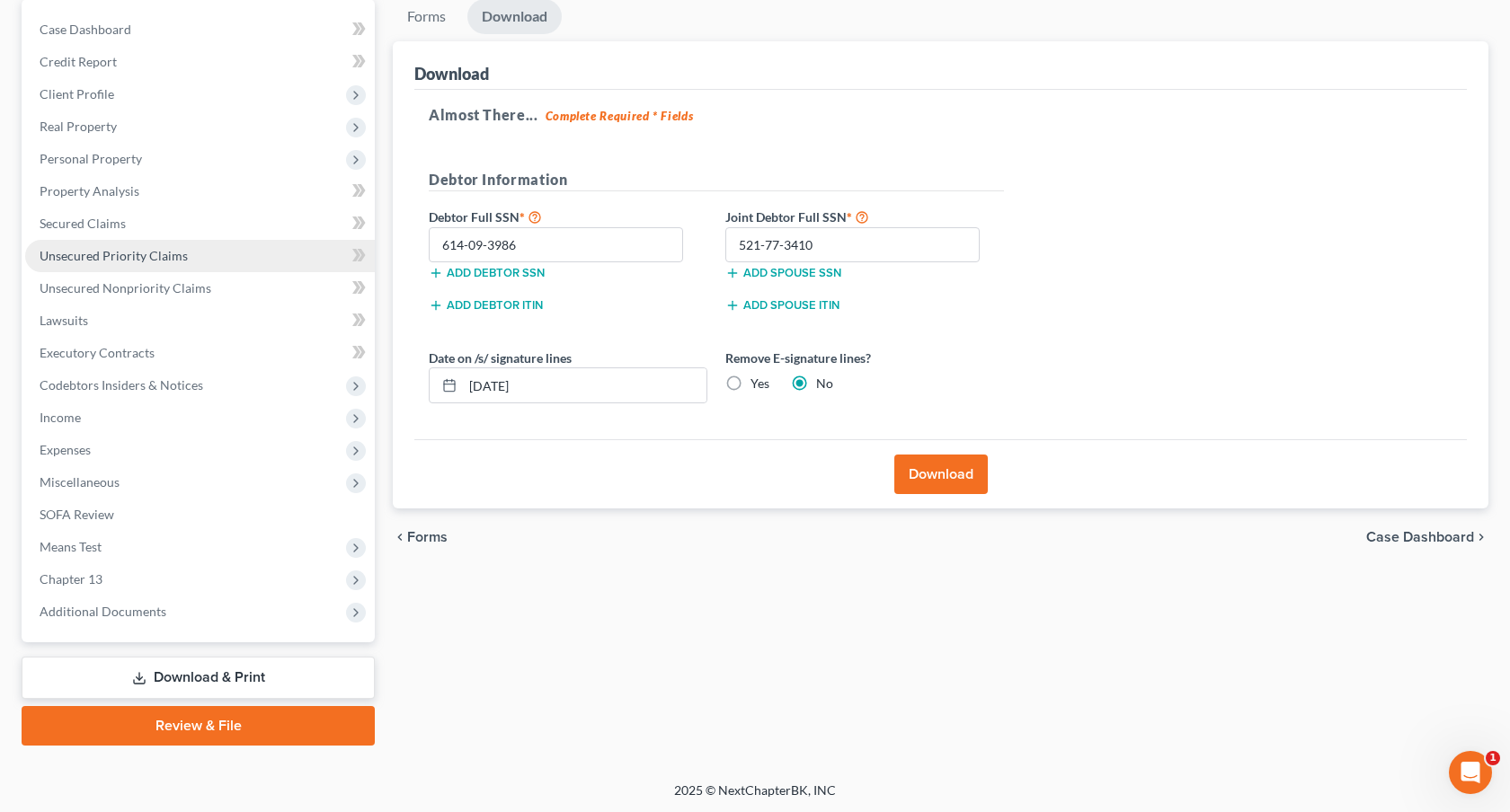
scroll to position [0, 0]
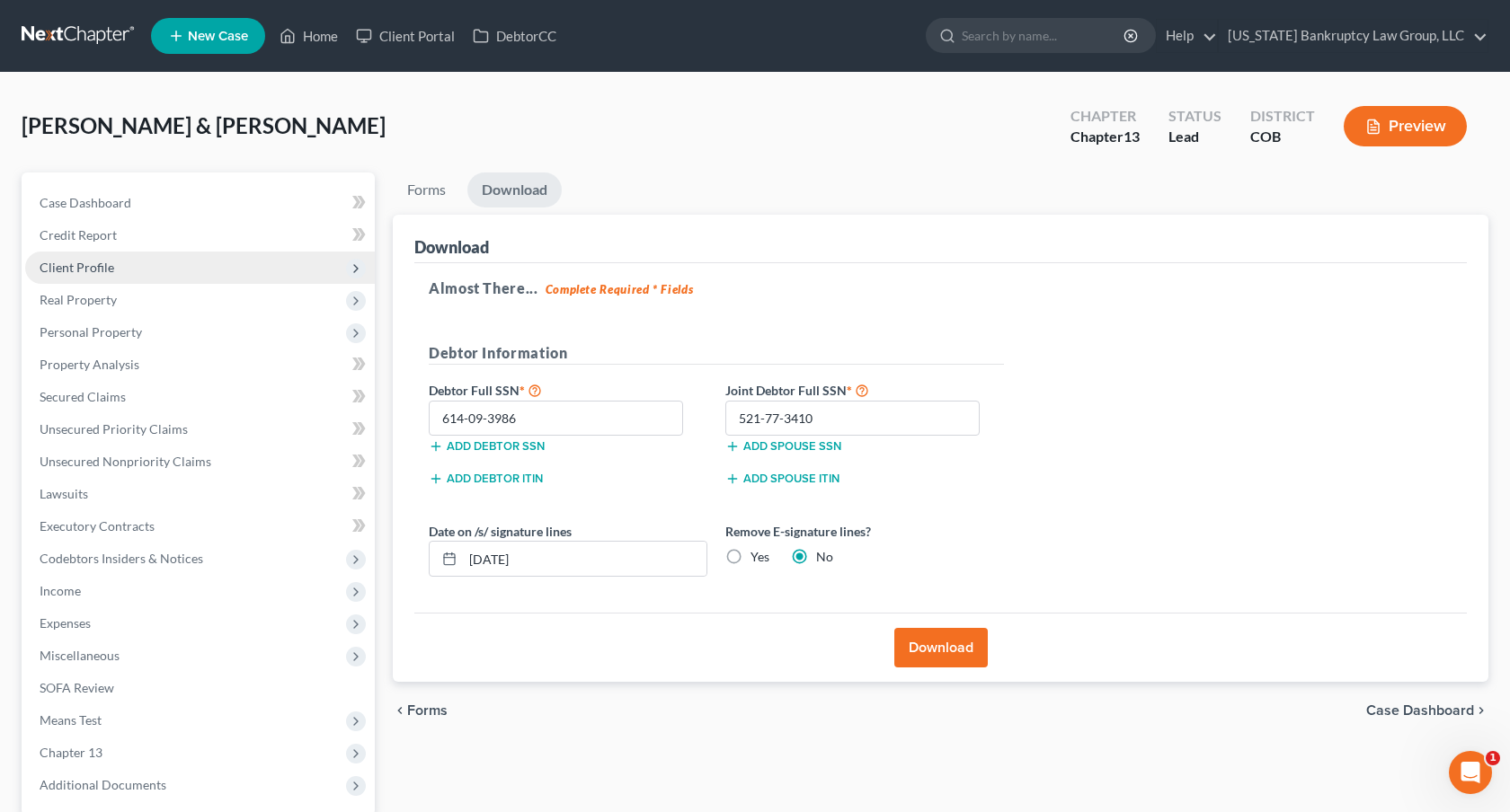
click at [111, 267] on span "Client Profile" at bounding box center [77, 267] width 75 height 16
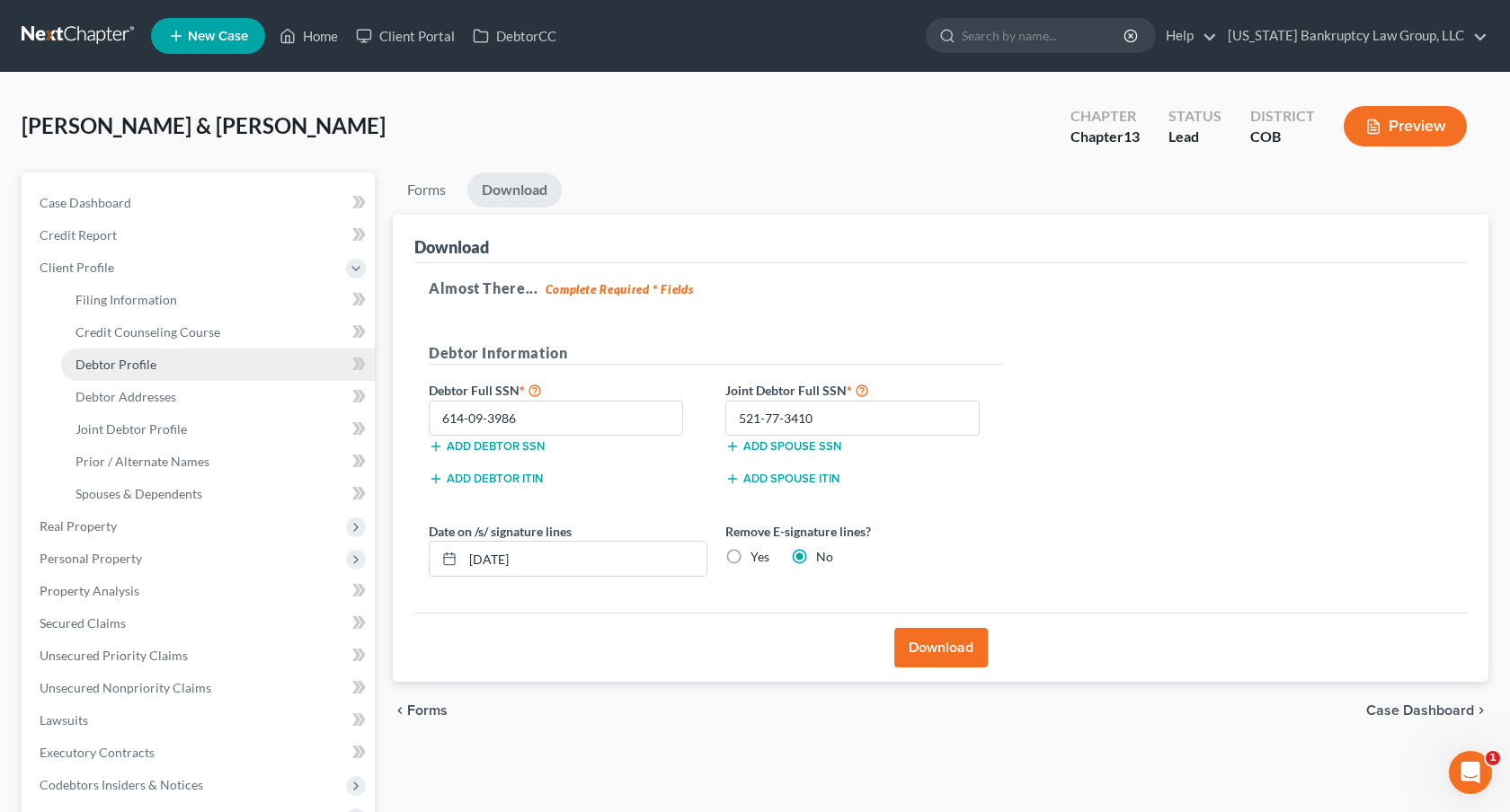
click at [152, 371] on link "Debtor Profile" at bounding box center [218, 364] width 314 height 32
select select "1"
select select "4"
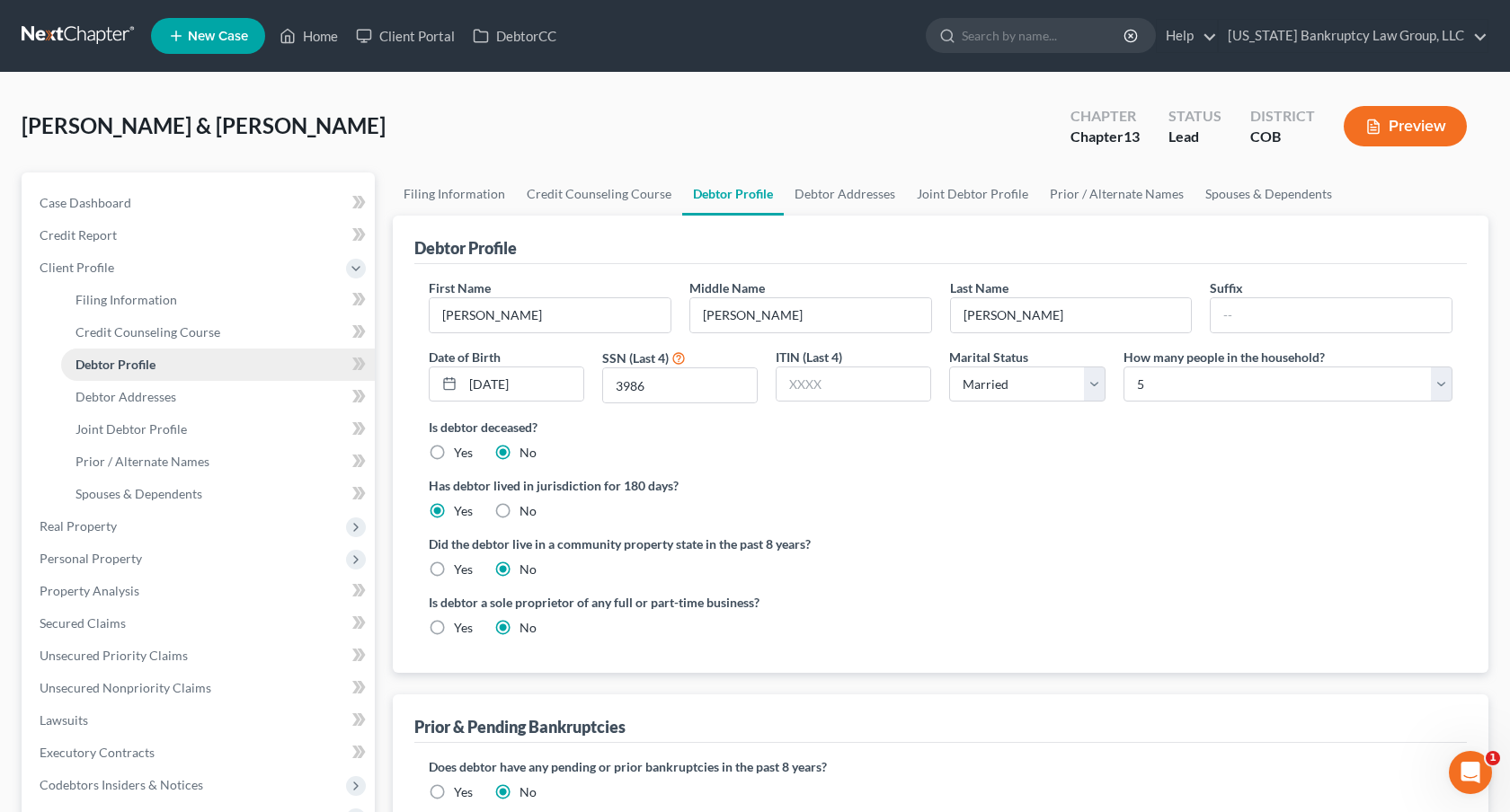
radio input "true"
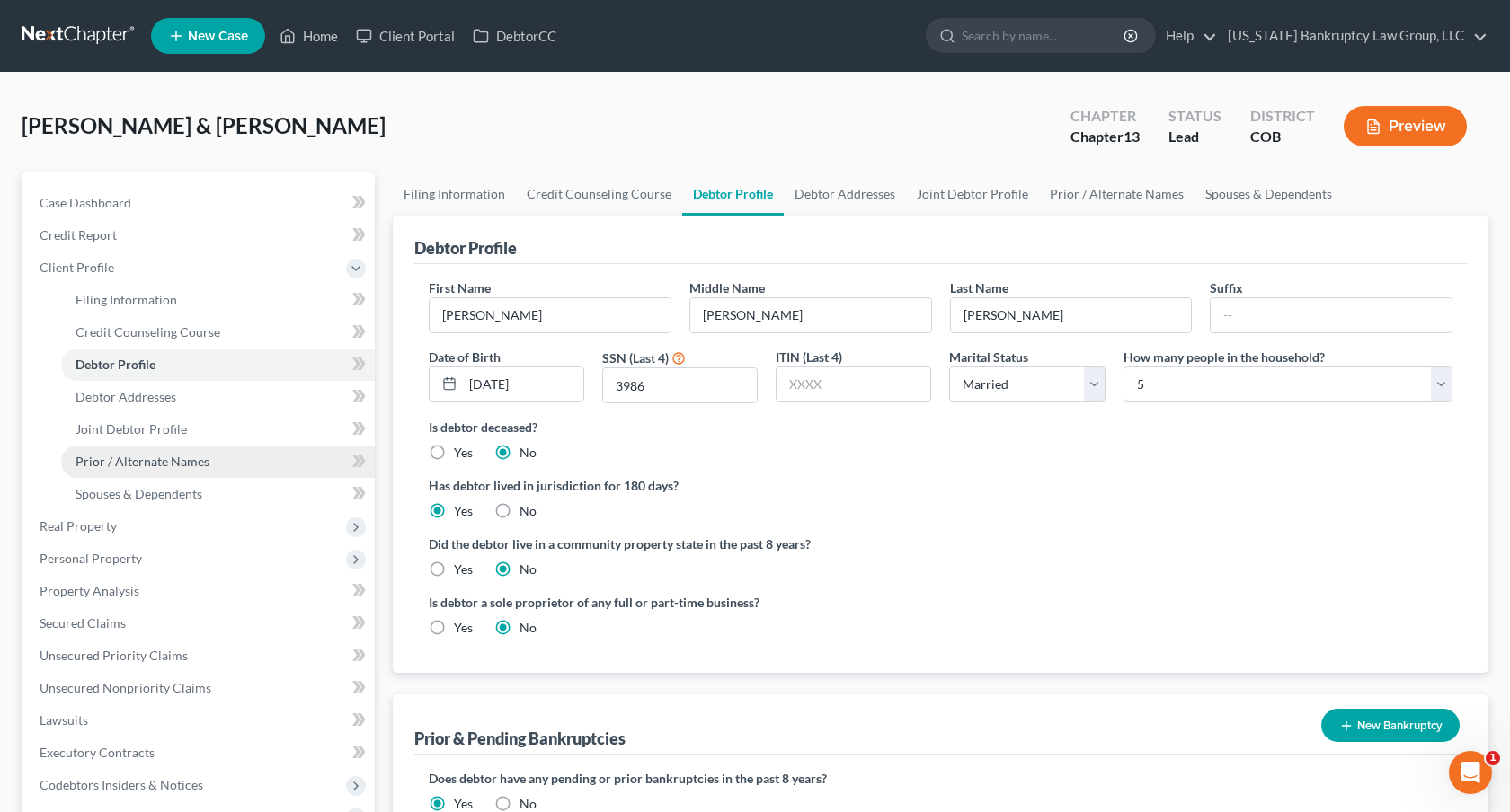
click at [184, 456] on span "Prior / Alternate Names" at bounding box center [143, 461] width 134 height 16
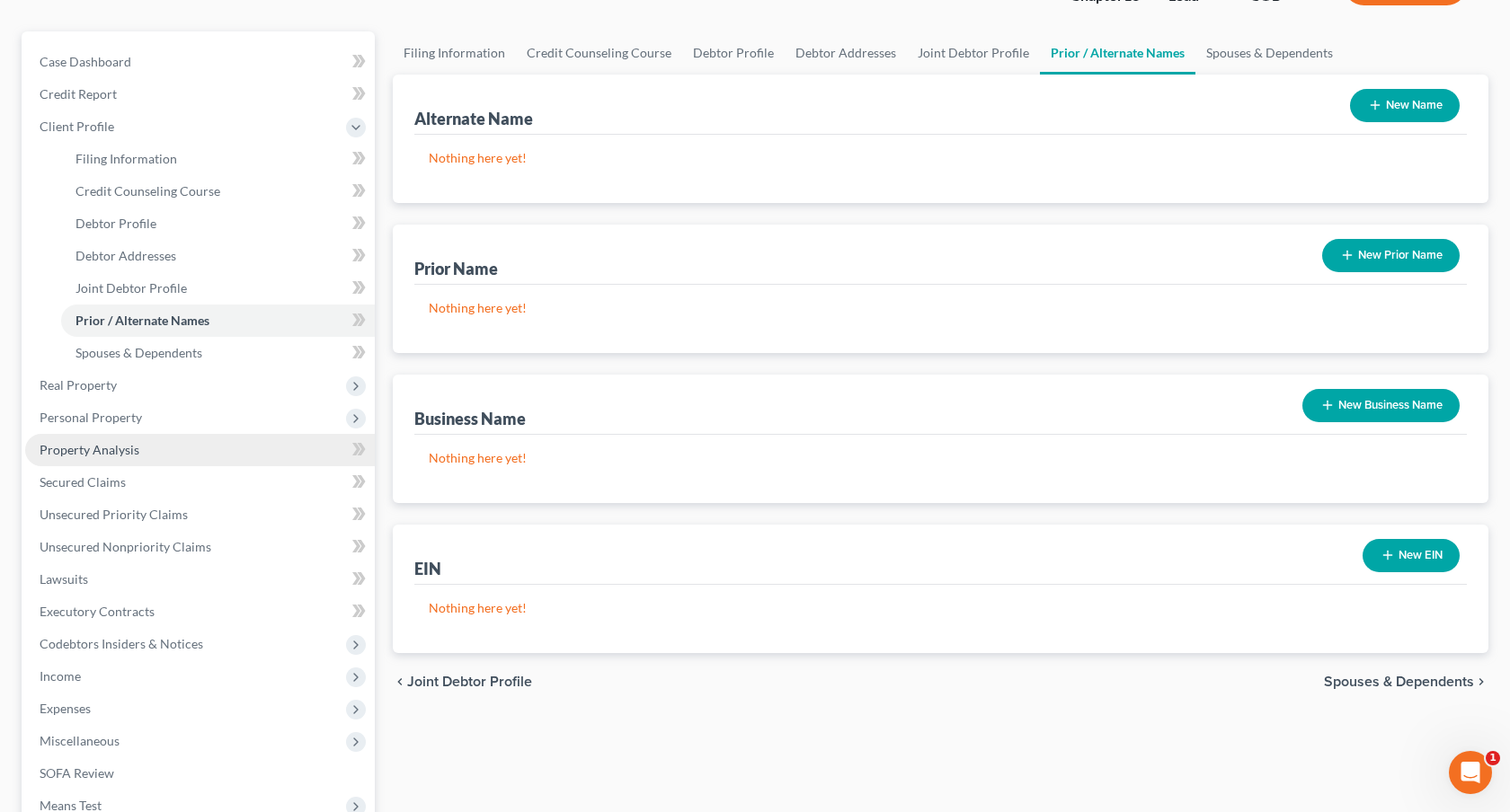
scroll to position [400, 0]
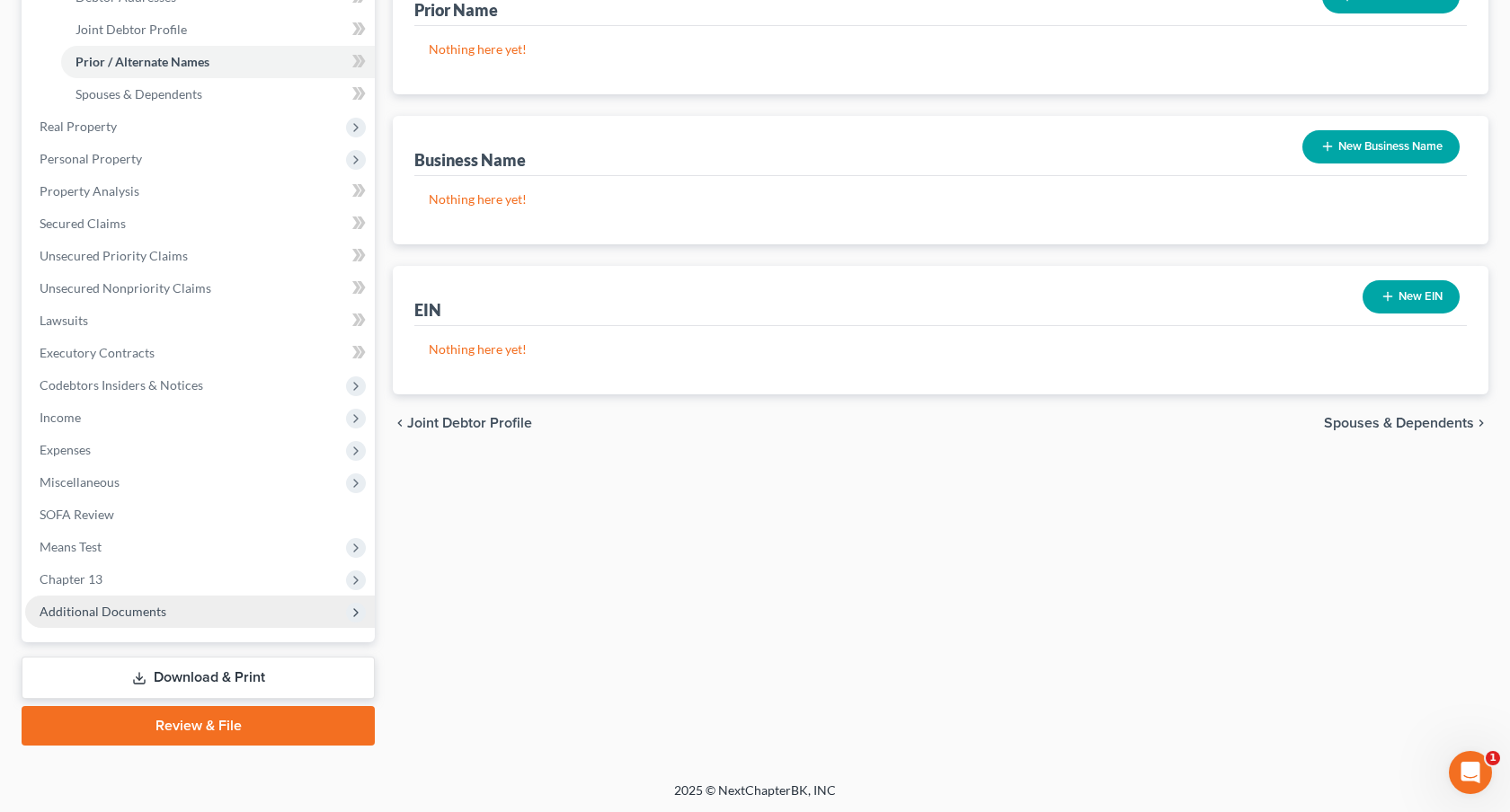
click at [129, 606] on span "Additional Documents" at bounding box center [103, 612] width 126 height 16
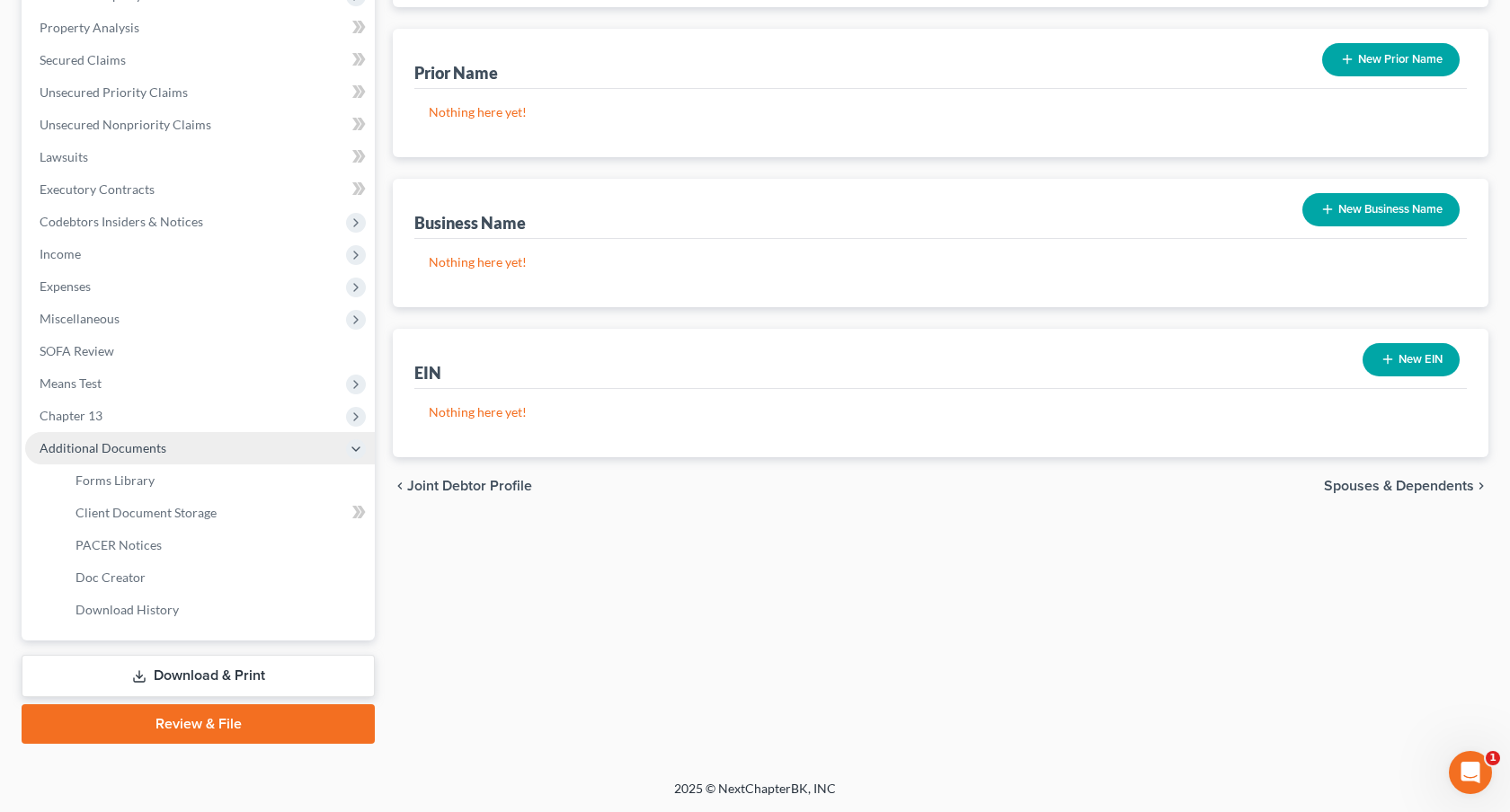
scroll to position [335, 0]
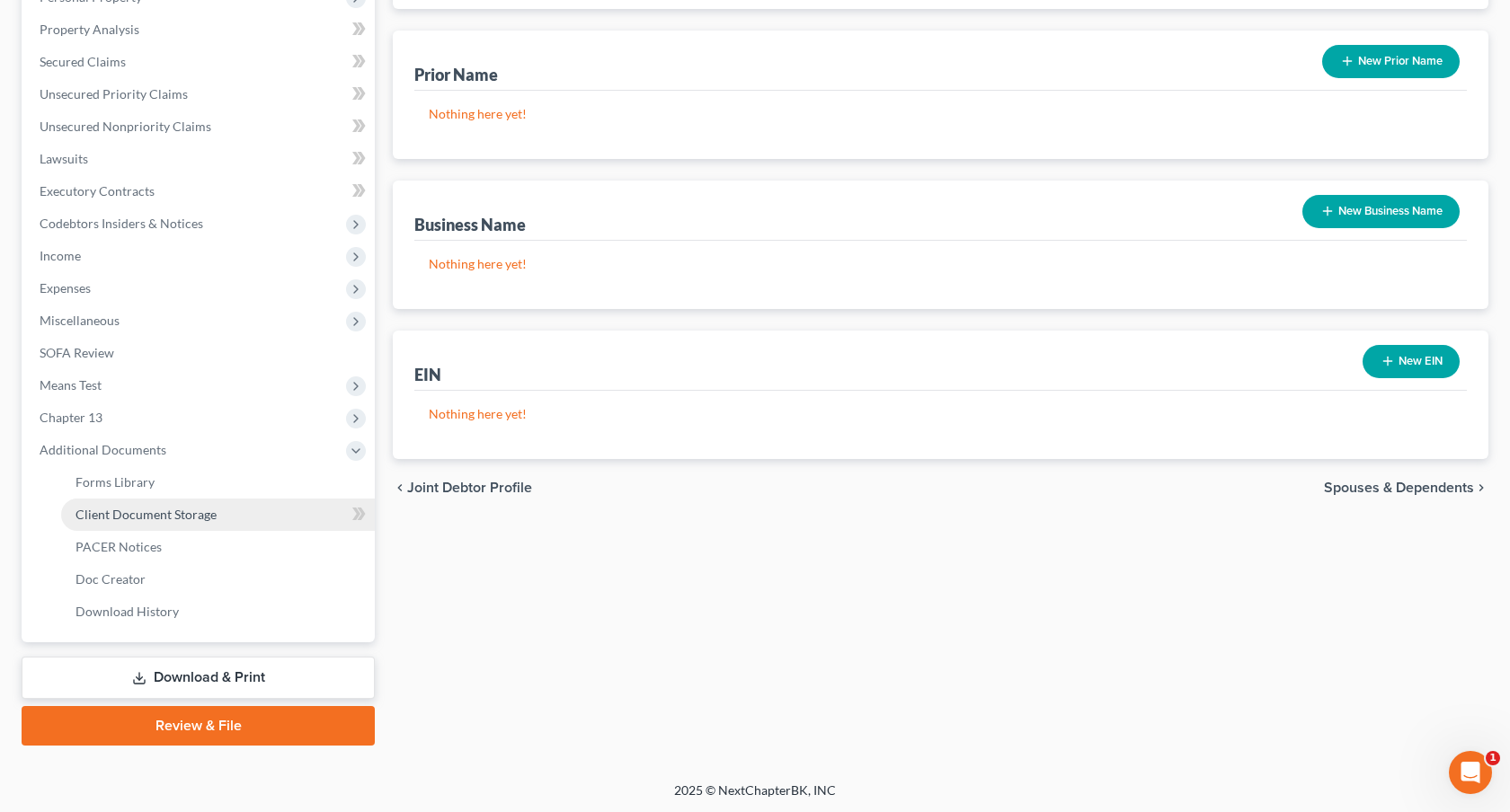
click at [180, 523] on link "Client Document Storage" at bounding box center [218, 514] width 314 height 32
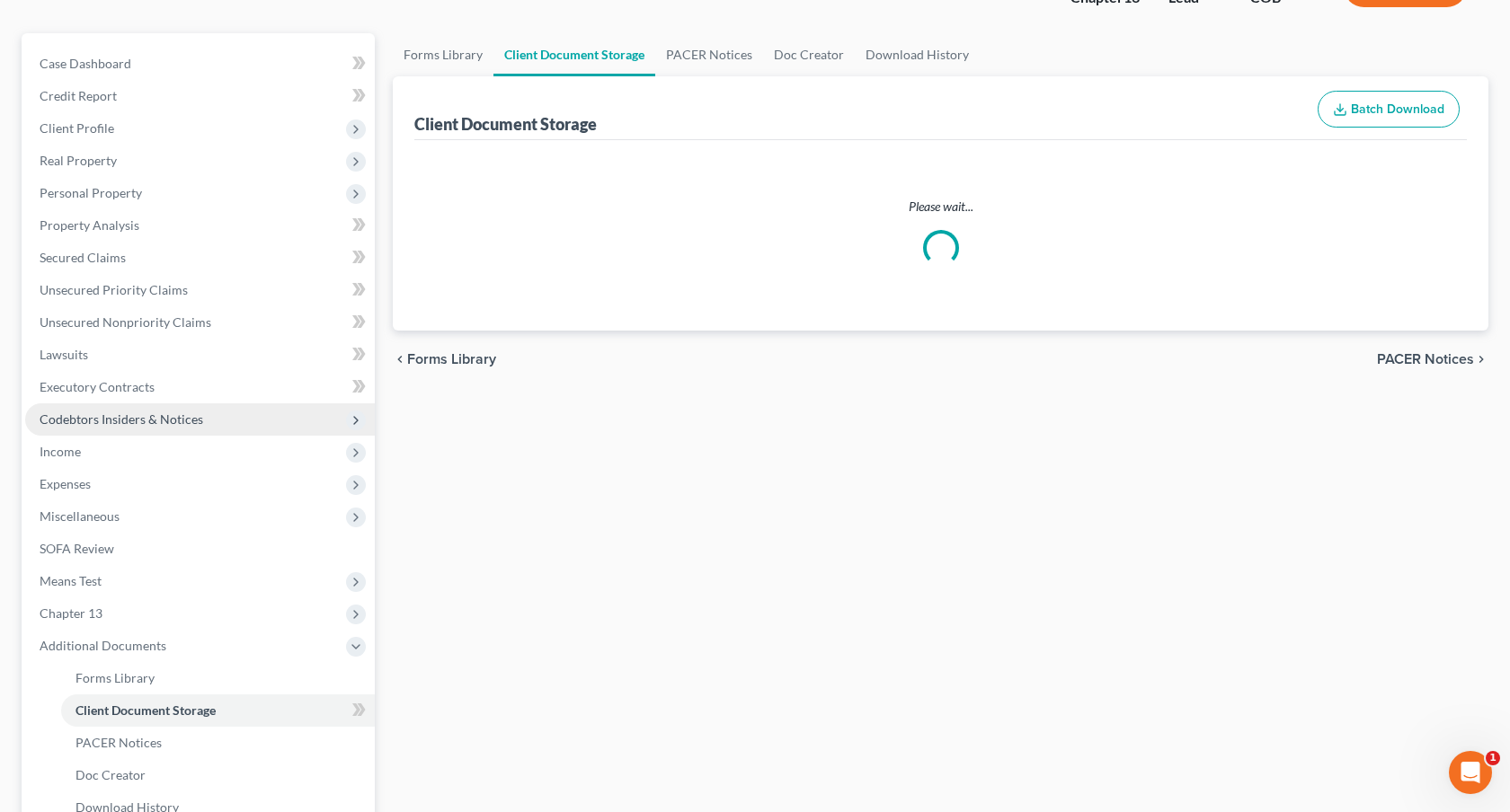
select select "12"
select select "5"
select select "28"
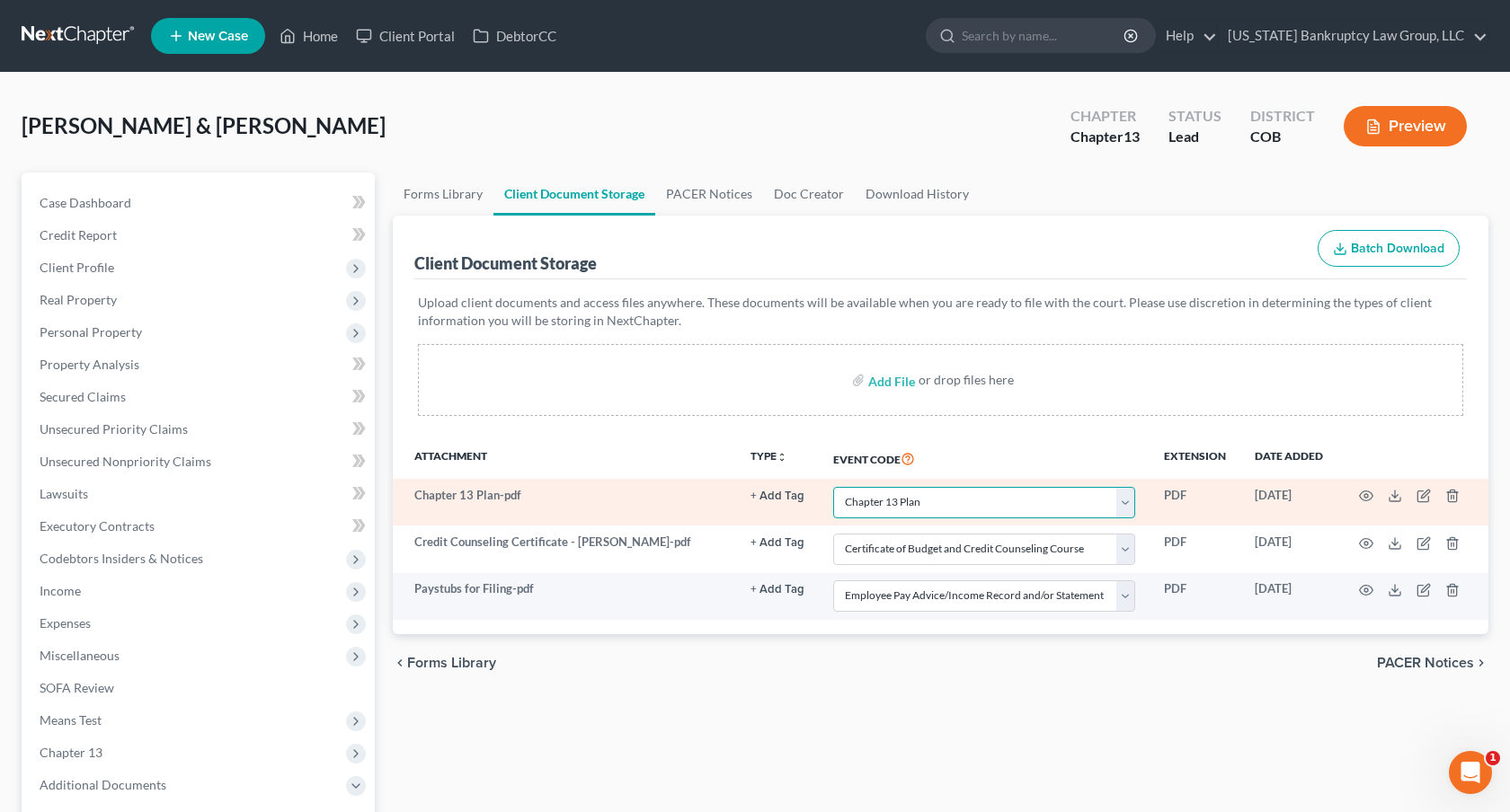
click at [1006, 498] on select "Select Event 1009-1.1 Notice of Amendments 20 Largest Unsecured Creditors Amend…" at bounding box center [984, 502] width 302 height 31
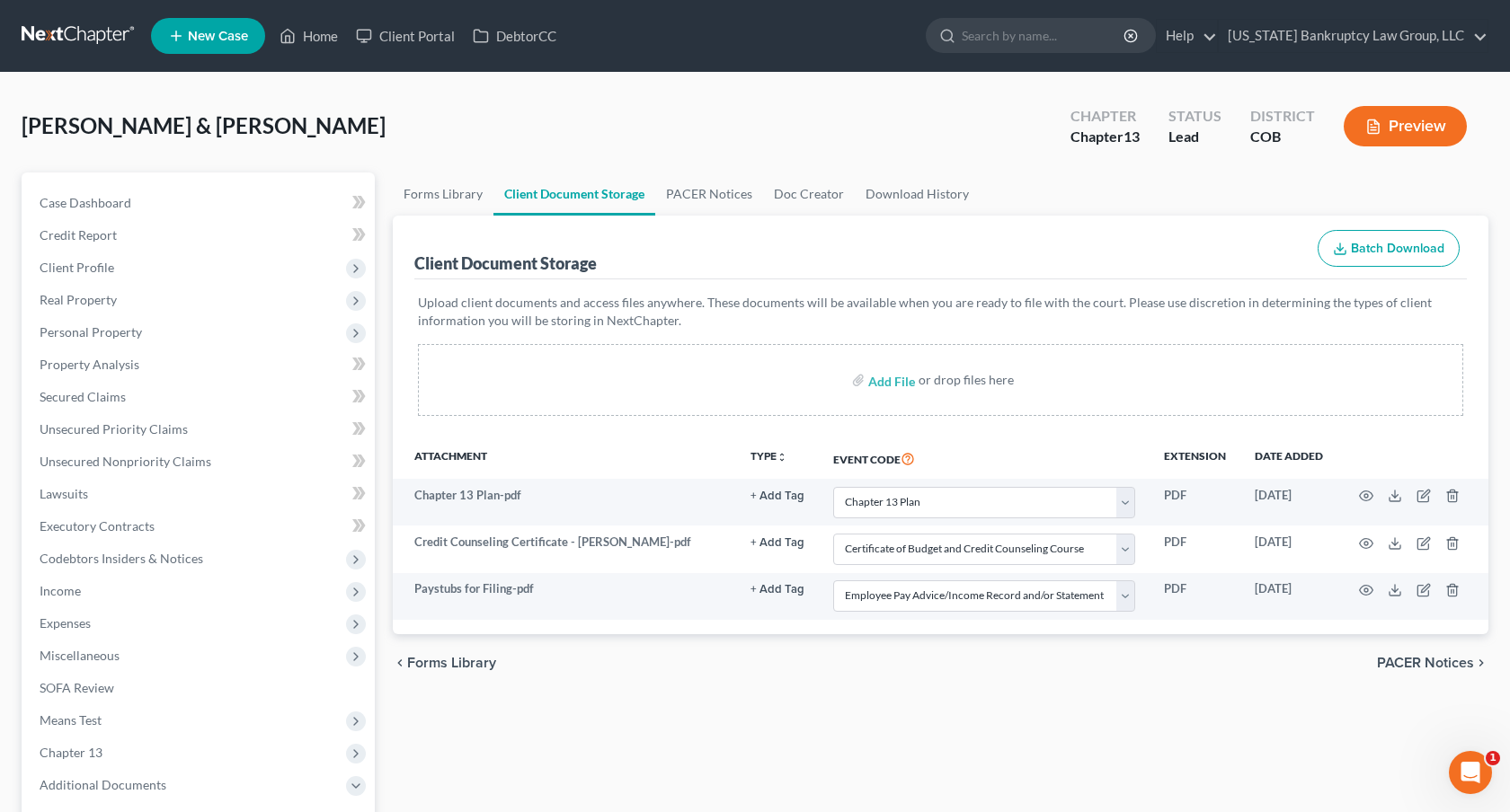
click at [86, 38] on link at bounding box center [79, 35] width 115 height 32
